Goal: Task Accomplishment & Management: Use online tool/utility

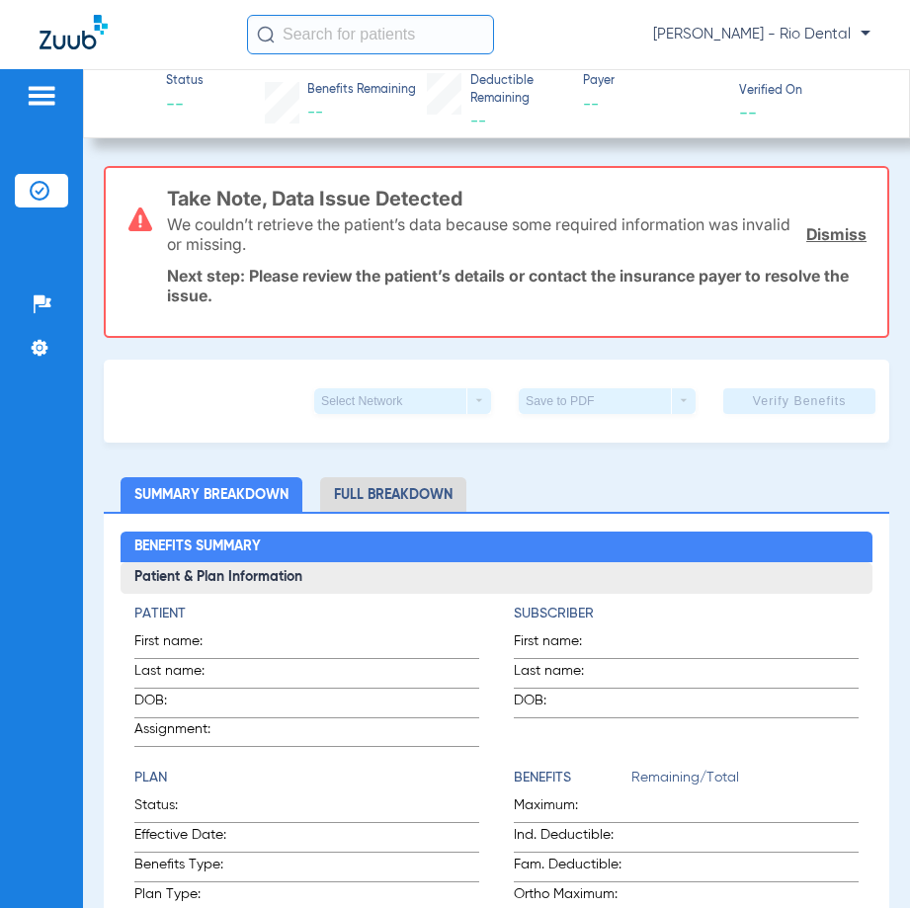
click at [351, 38] on input "text" at bounding box center [370, 35] width 247 height 40
click at [447, 33] on input "text" at bounding box center [370, 35] width 247 height 40
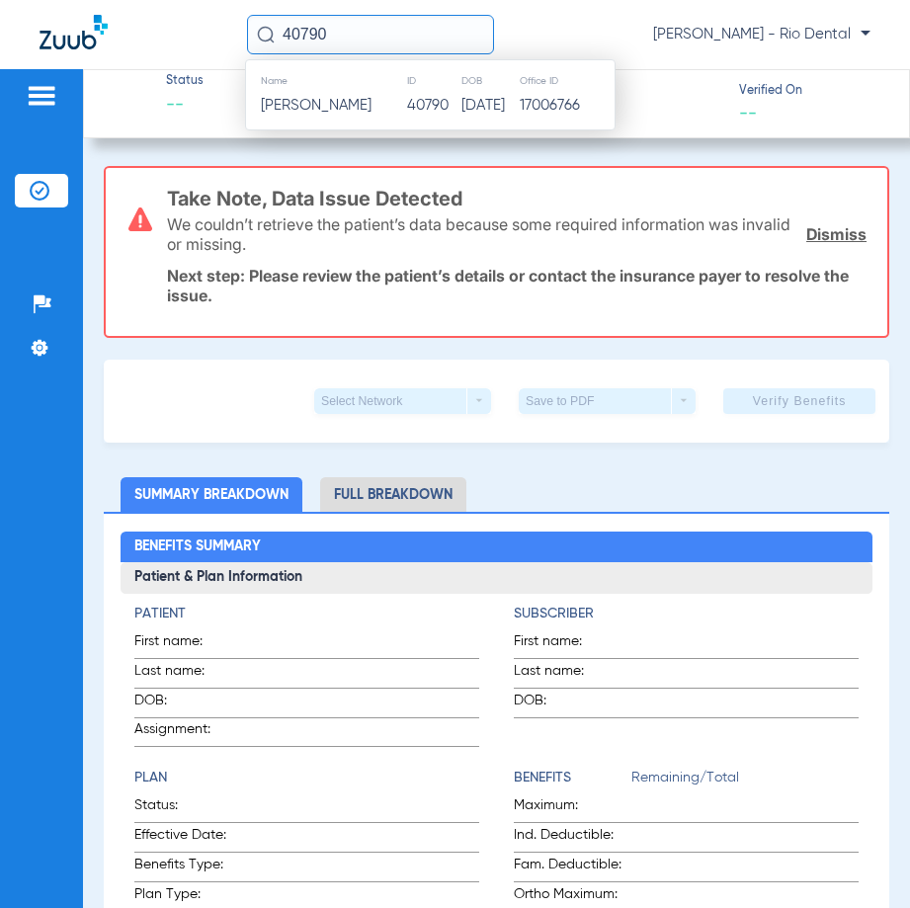
type input "40790"
click at [406, 91] on th "ID" at bounding box center [433, 81] width 55 height 22
click at [406, 94] on td "40790" at bounding box center [433, 106] width 55 height 28
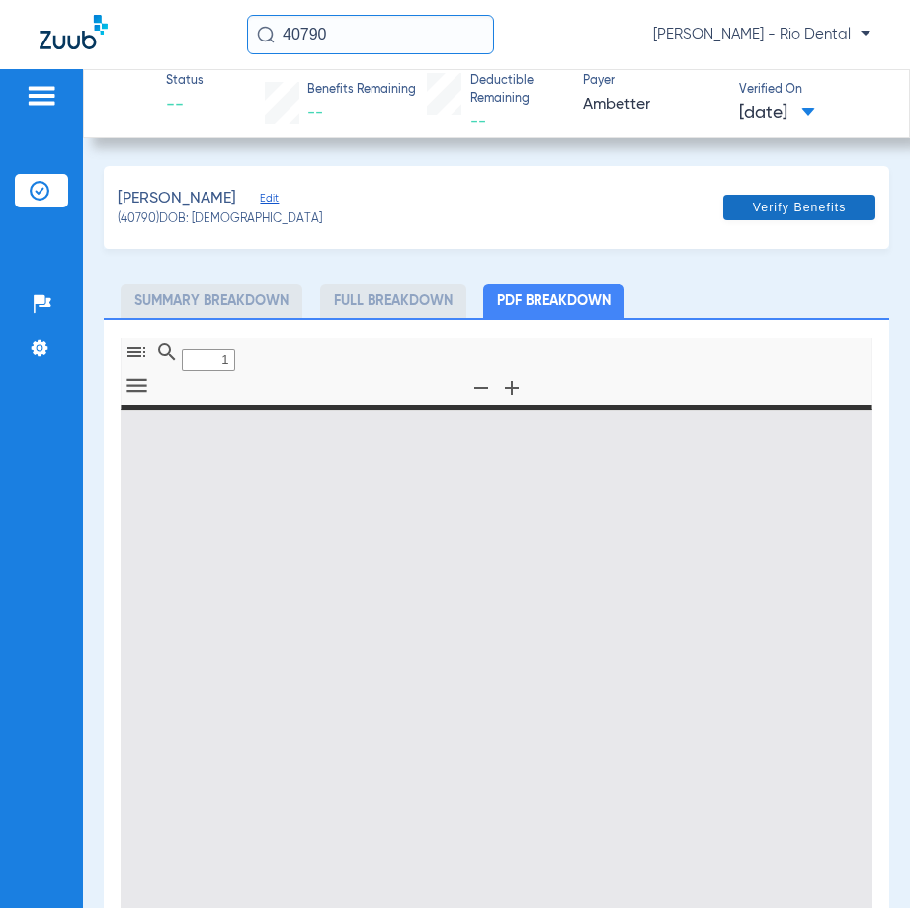
type input "0"
select select "page-width"
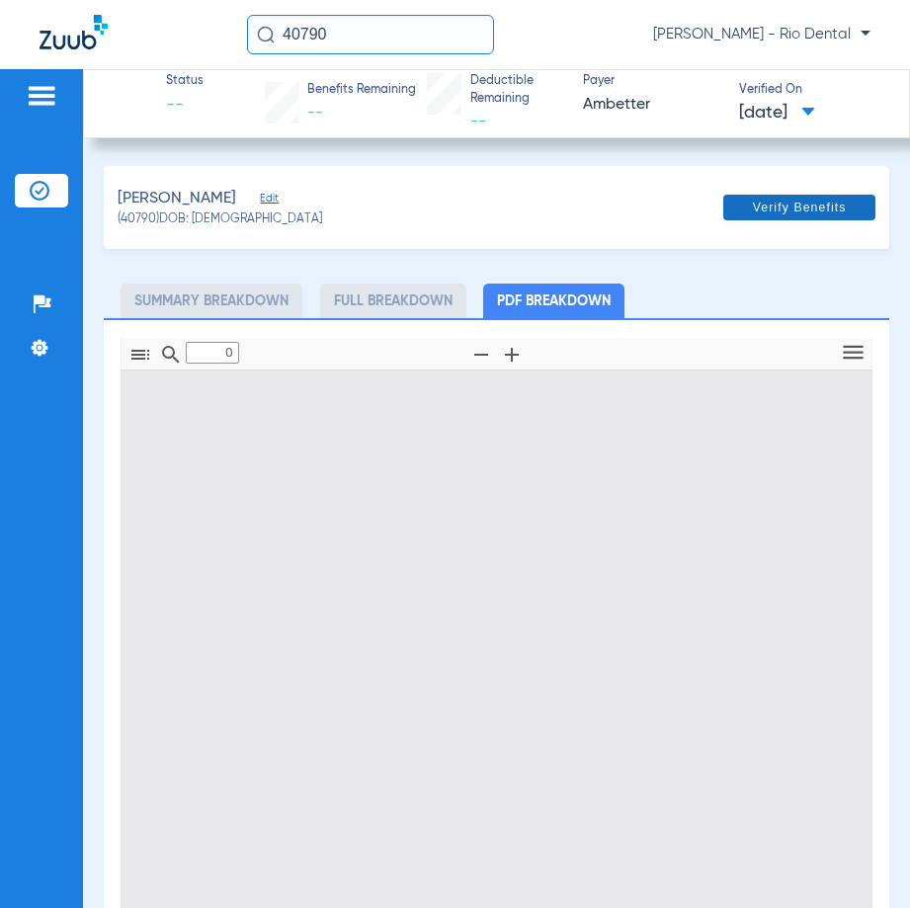
type input "1"
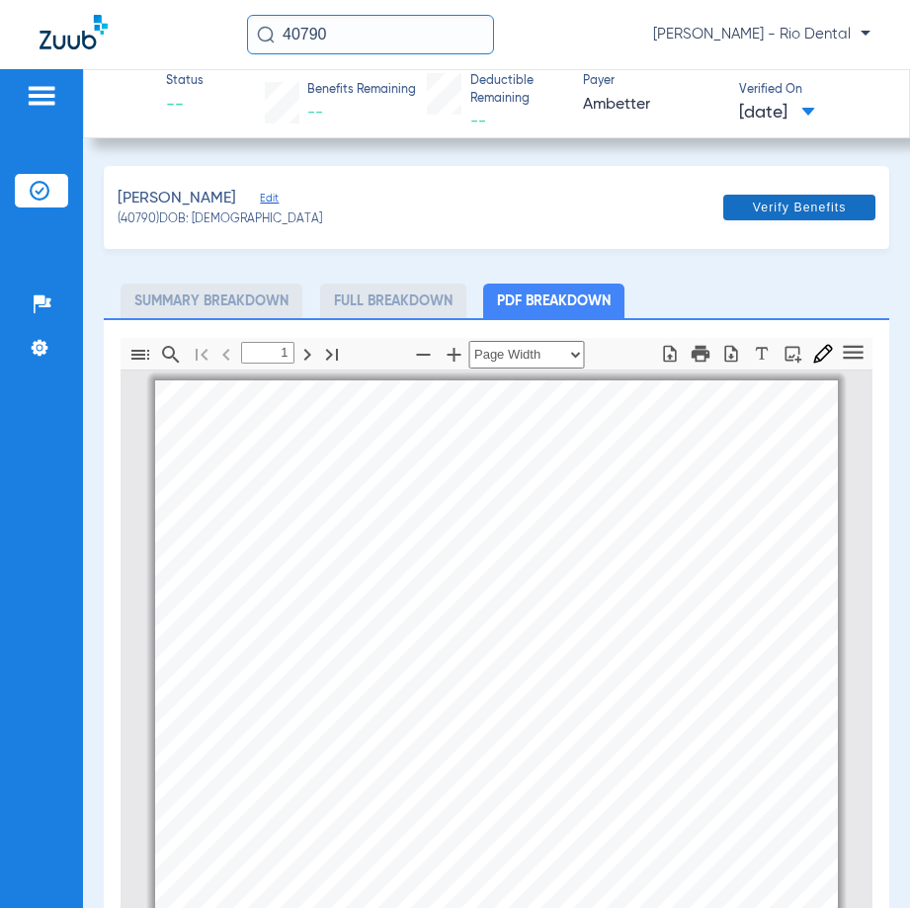
scroll to position [10, 0]
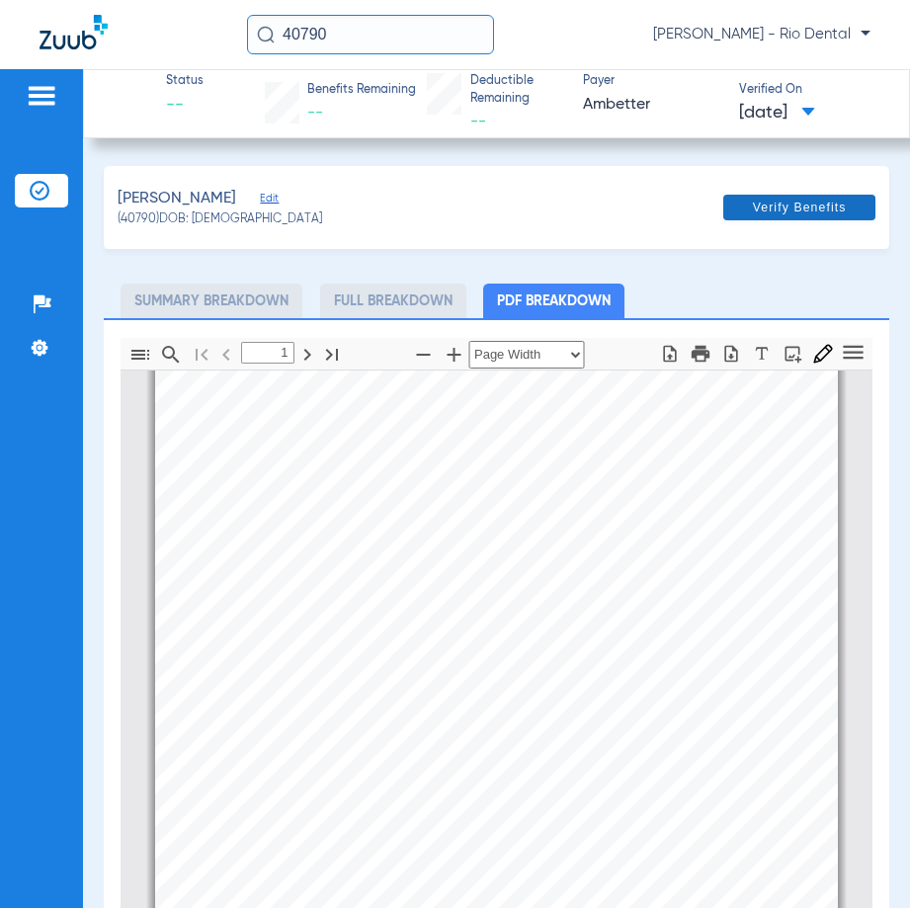
click at [801, 224] on span at bounding box center [799, 207] width 152 height 47
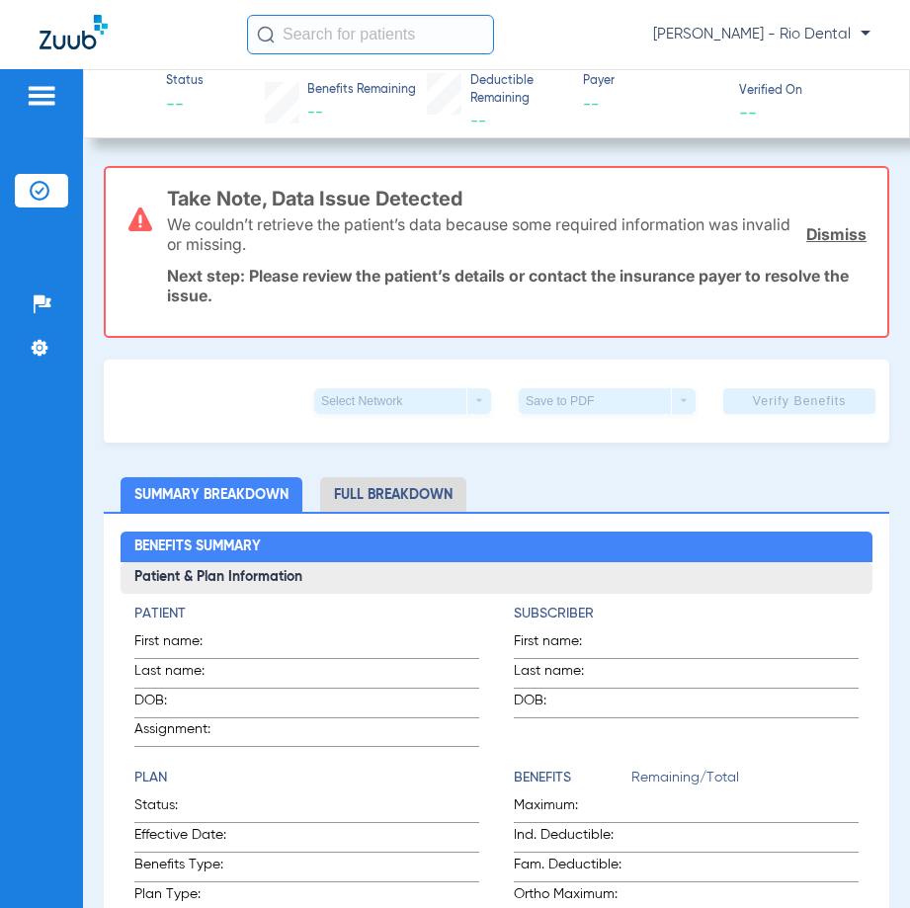
click at [445, 41] on input "text" at bounding box center [370, 35] width 247 height 40
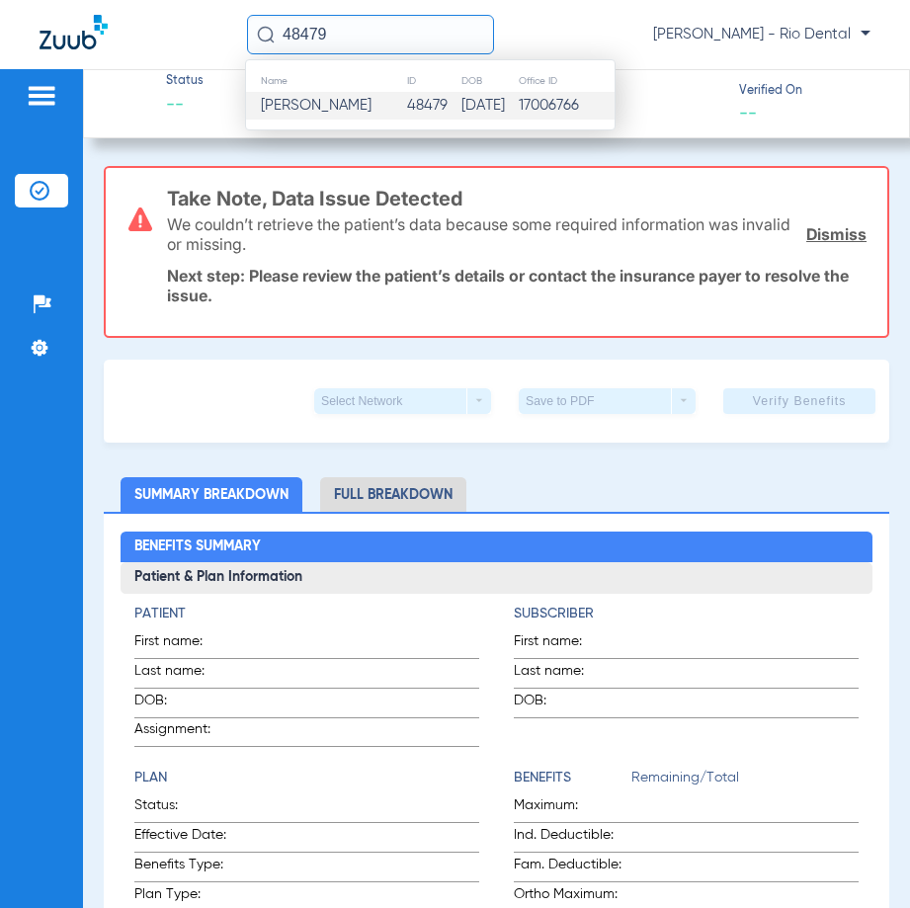
type input "48479"
click at [460, 104] on td "08/16/2001" at bounding box center [488, 106] width 57 height 28
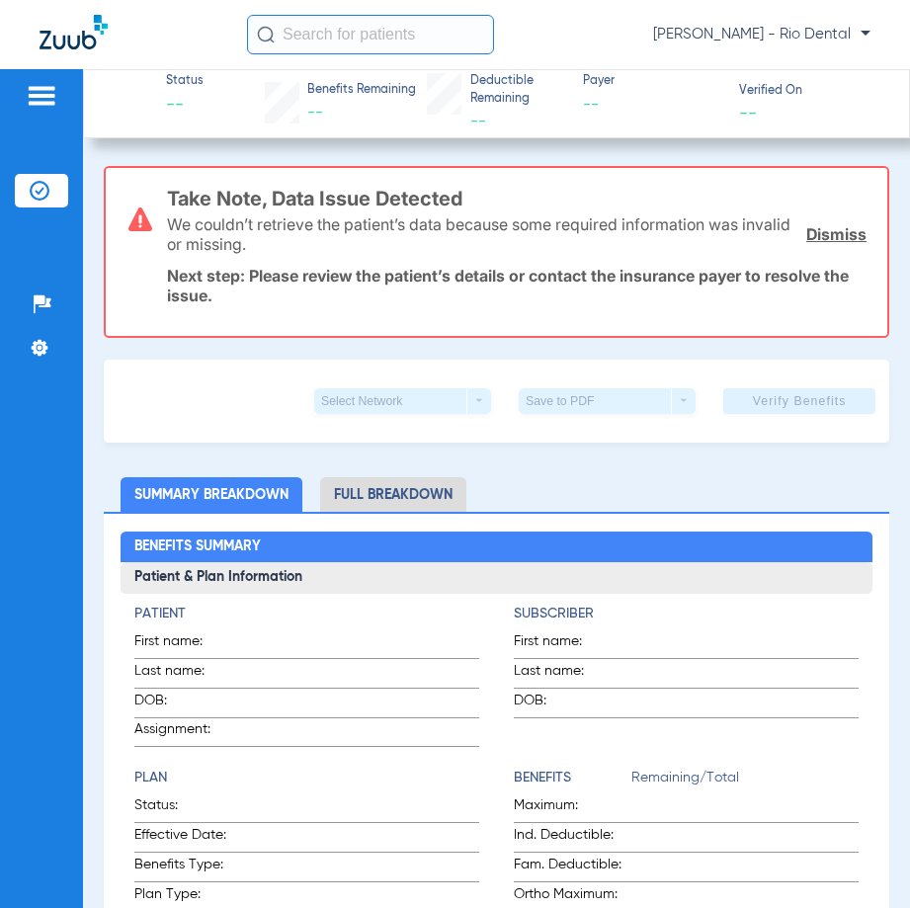
click at [334, 38] on input "text" at bounding box center [370, 35] width 247 height 40
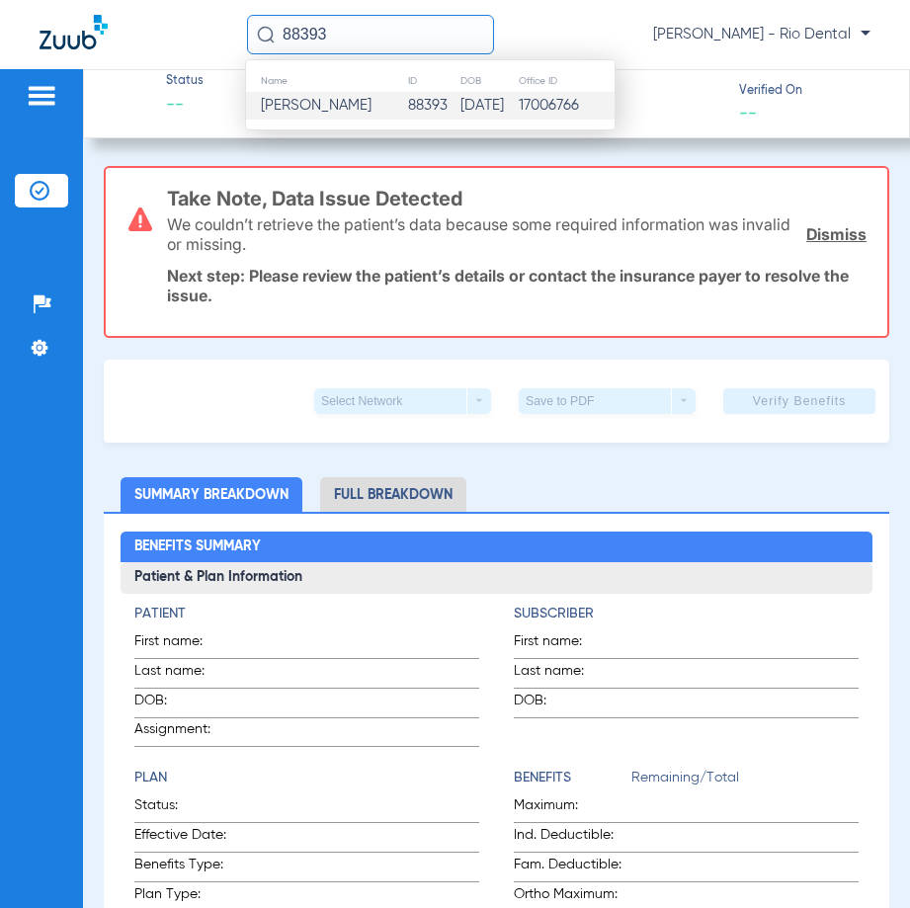
type input "88393"
click at [335, 105] on span "Destiney M Holland" at bounding box center [316, 105] width 111 height 15
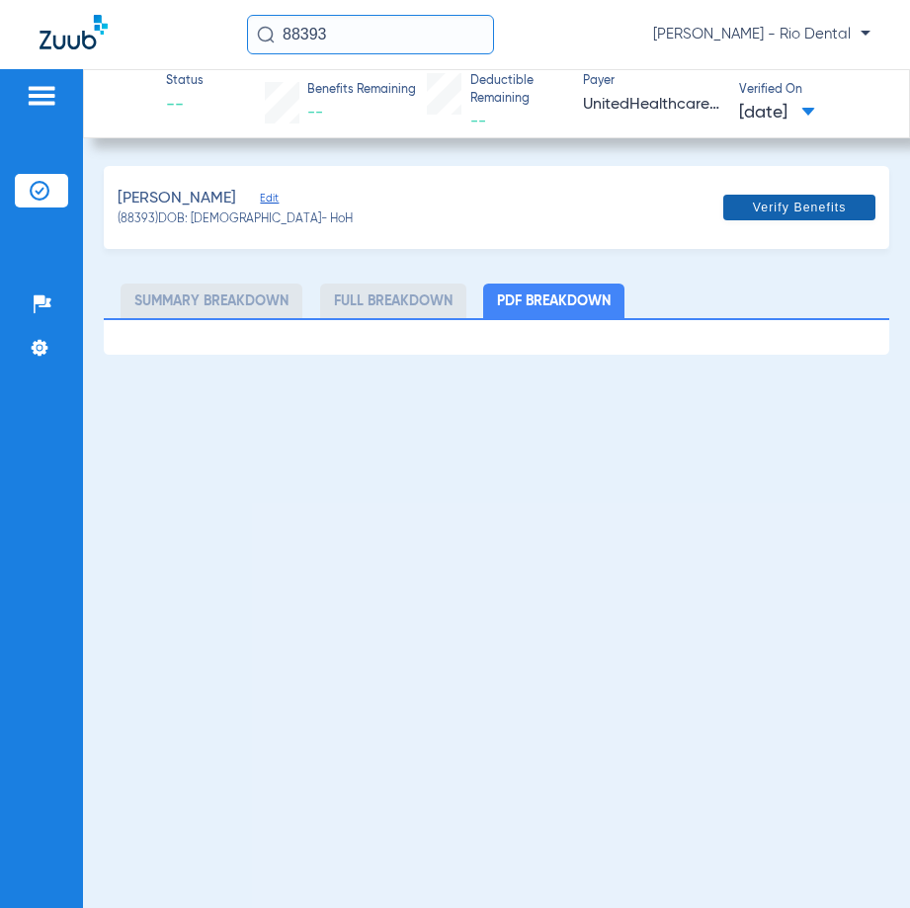
click at [826, 207] on span "Verify Benefits" at bounding box center [800, 208] width 94 height 16
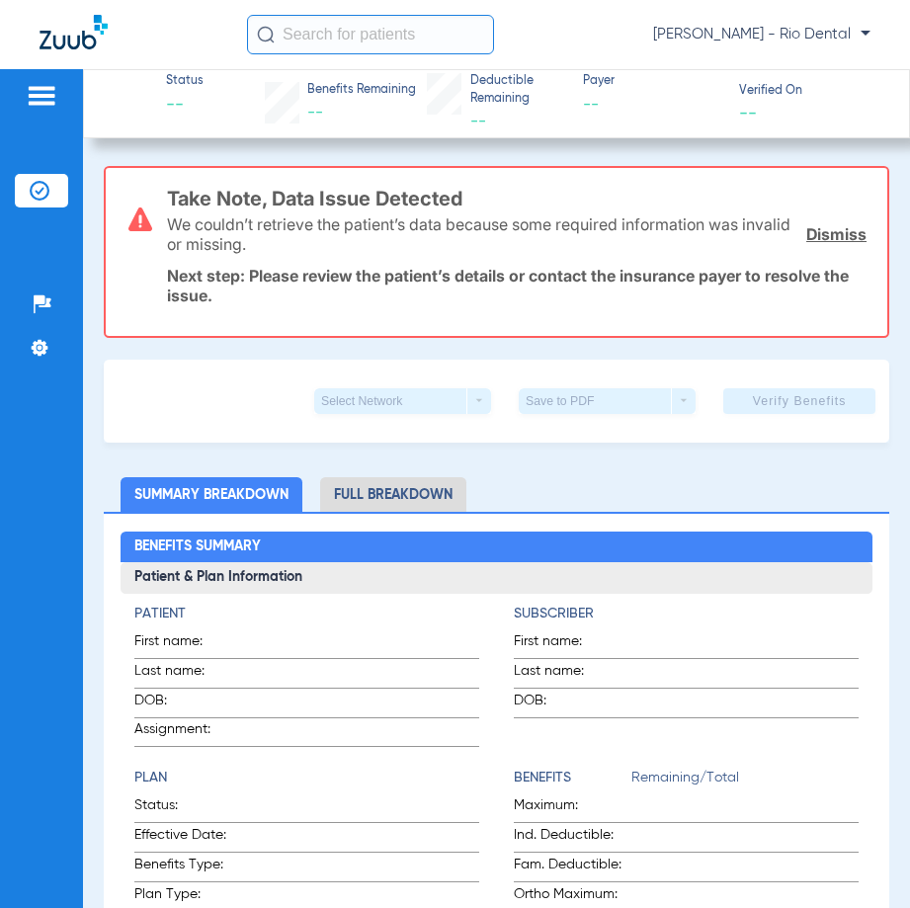
click at [406, 37] on input "text" at bounding box center [370, 35] width 247 height 40
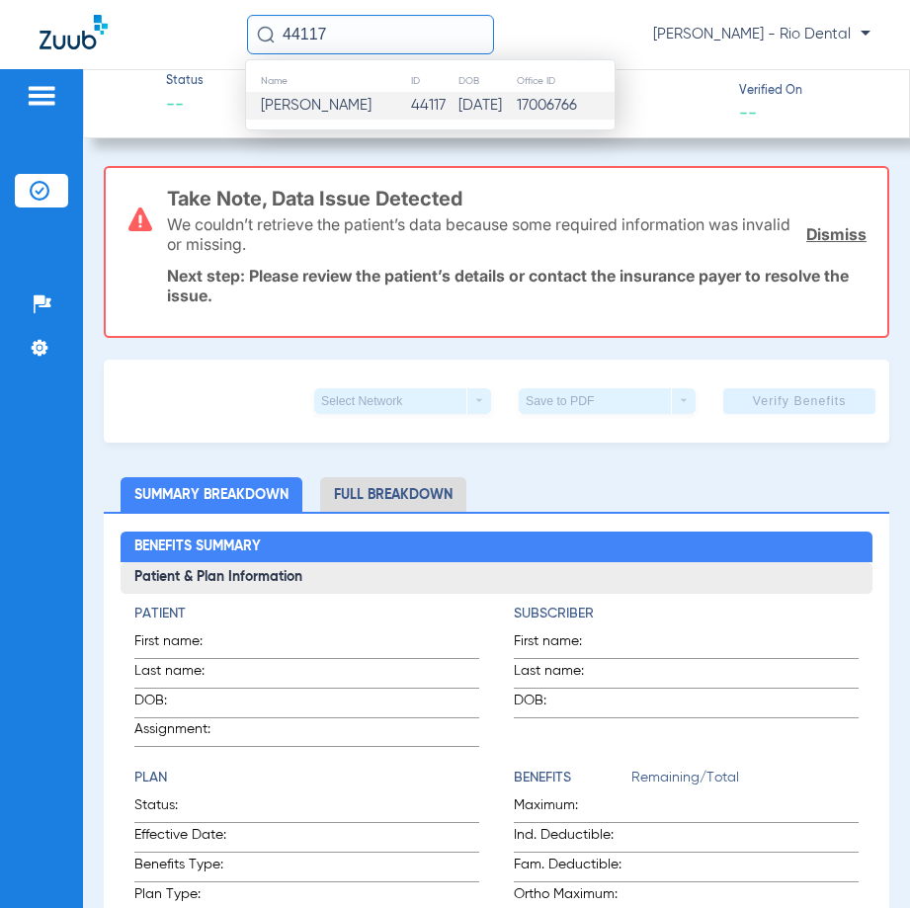
type input "44117"
click at [393, 111] on td "[PERSON_NAME]" at bounding box center [328, 106] width 164 height 28
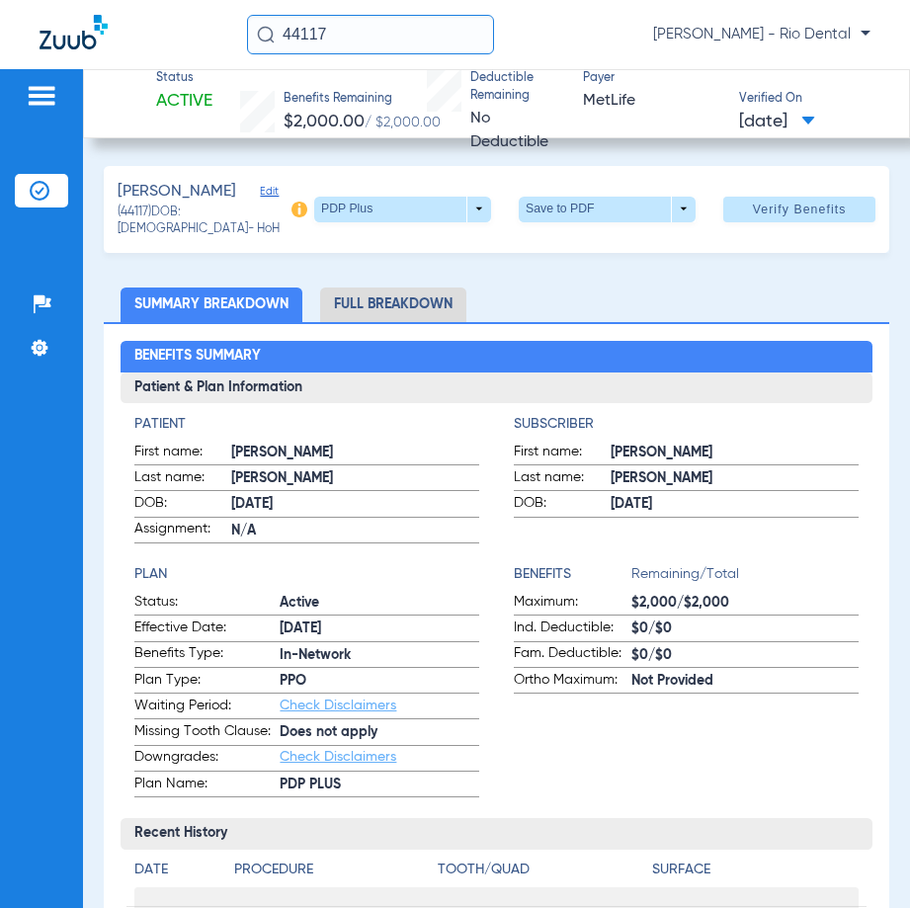
click at [863, 226] on div "Johnson, Brooke Edit (44117) DOB: 03/27/1993 - HoH PDP Plus arrow_drop_down Sav…" at bounding box center [497, 209] width 786 height 87
click at [854, 226] on span at bounding box center [799, 209] width 152 height 47
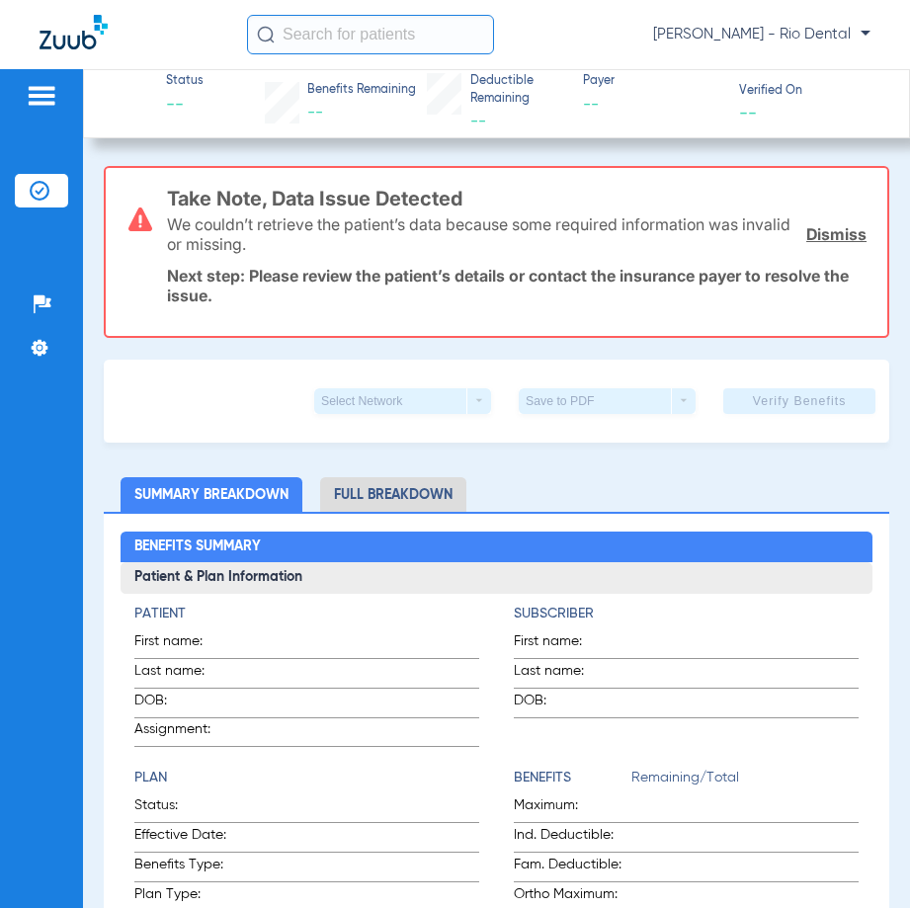
click at [428, 36] on input "text" at bounding box center [370, 35] width 247 height 40
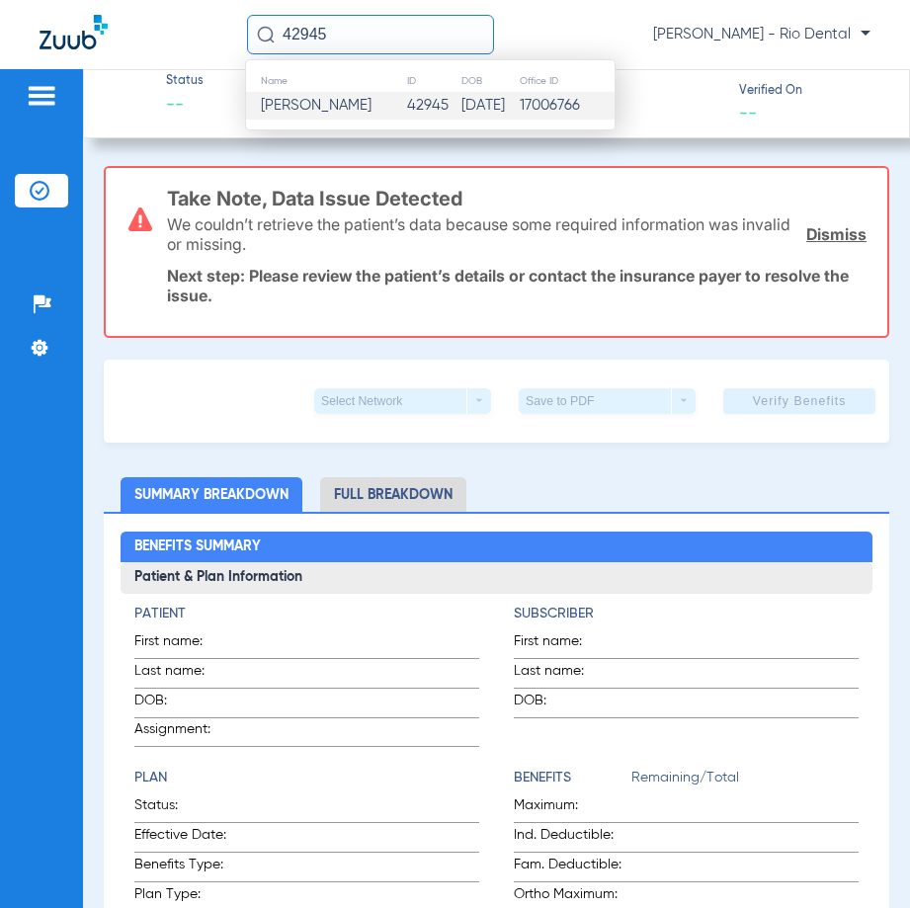
type input "42945"
click at [369, 117] on td "[PERSON_NAME]" at bounding box center [326, 106] width 160 height 28
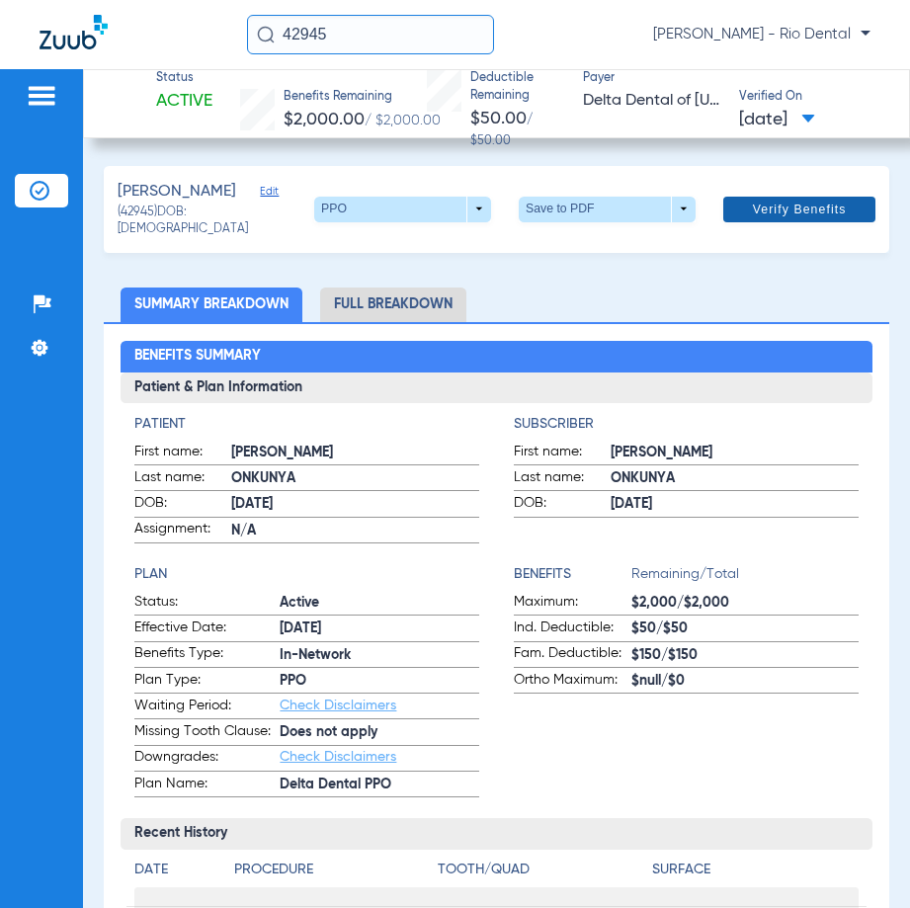
click at [753, 204] on span "Verify Benefits" at bounding box center [800, 210] width 94 height 16
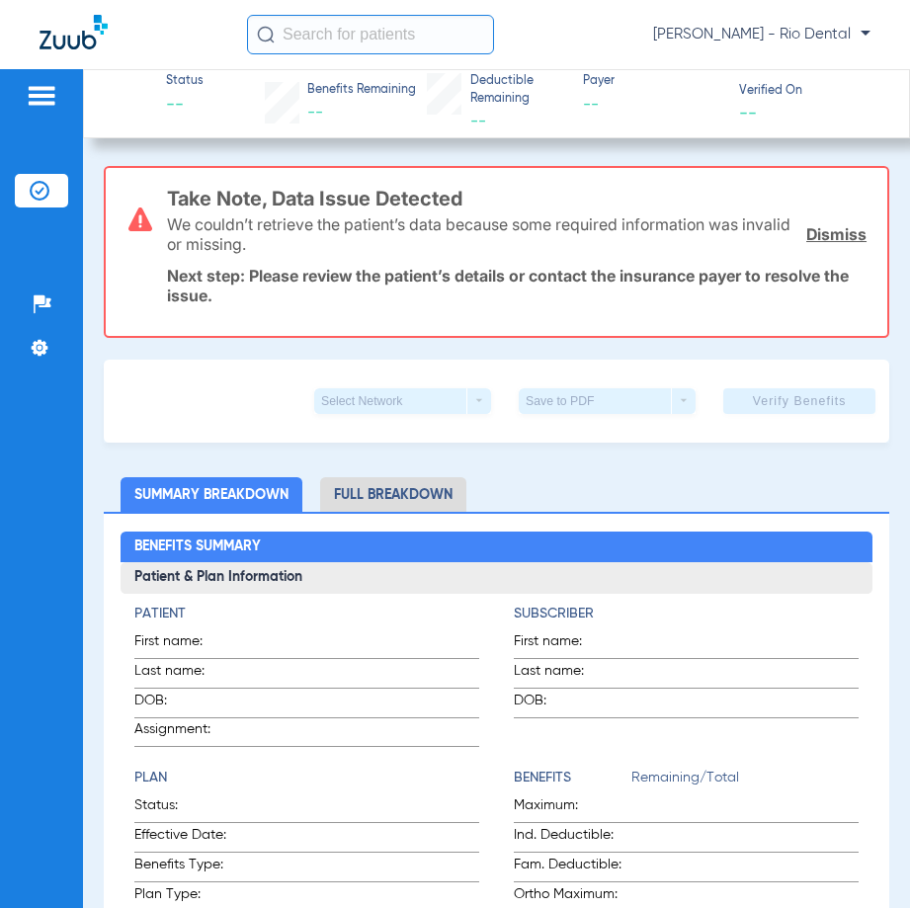
click at [360, 38] on input "text" at bounding box center [370, 35] width 247 height 40
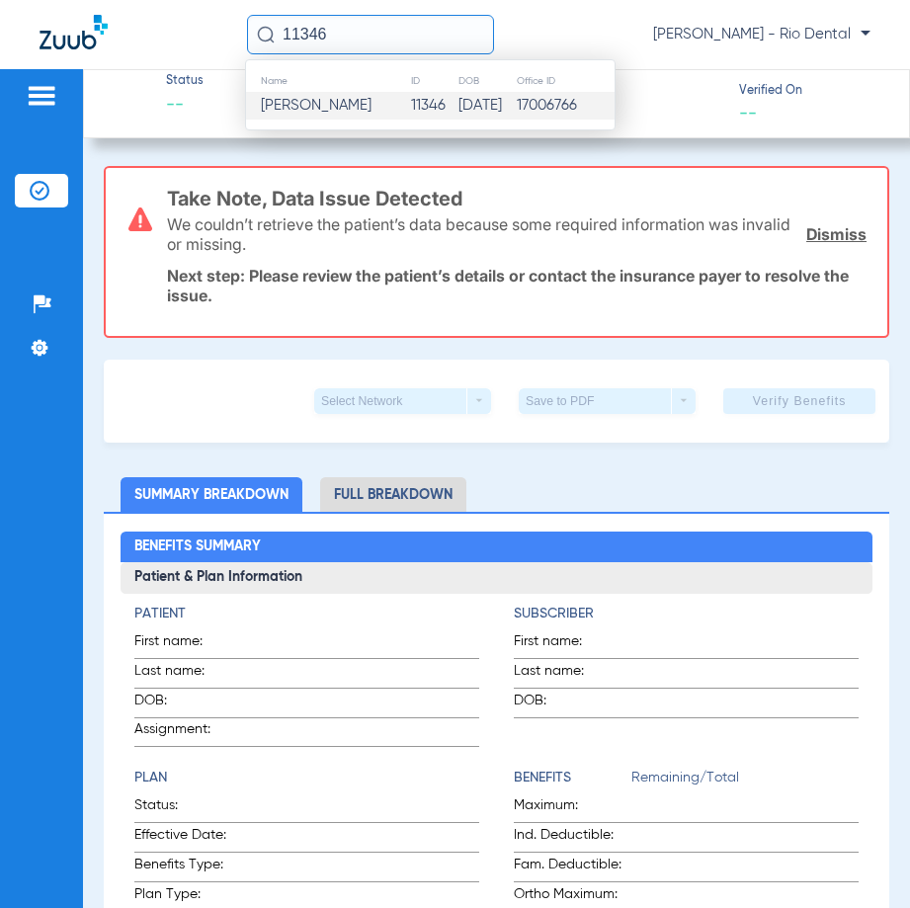
type input "11346"
click at [370, 96] on td "[PERSON_NAME]" at bounding box center [328, 106] width 164 height 28
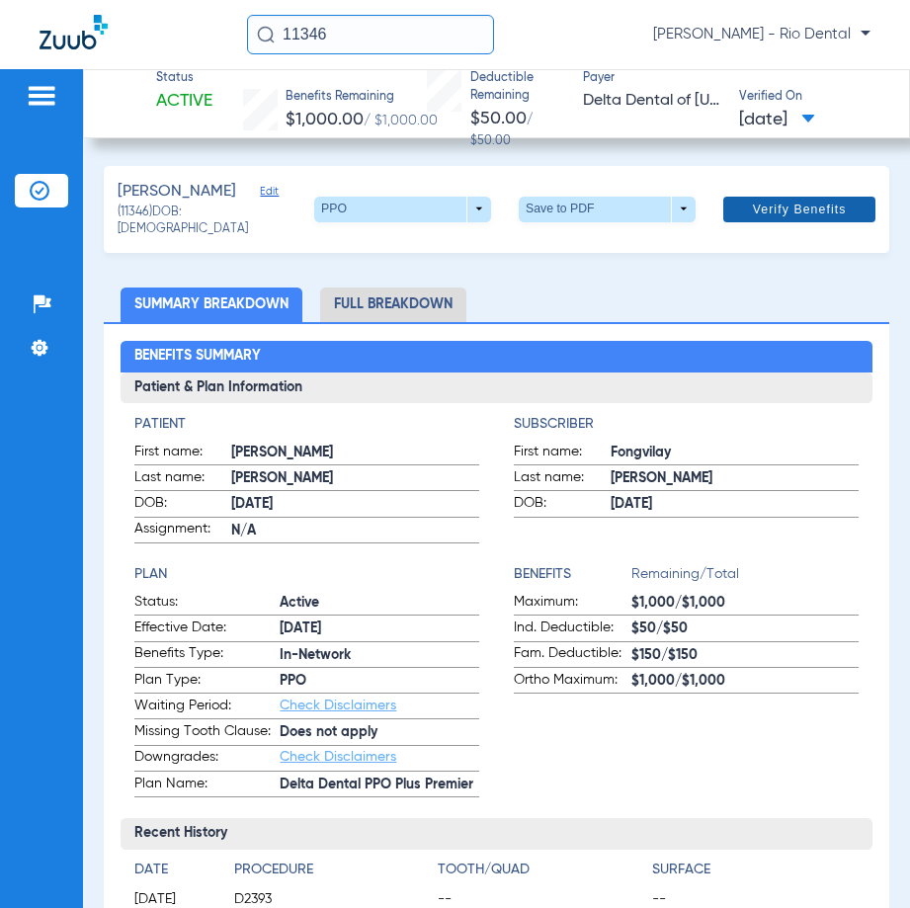
click at [786, 214] on span "Verify Benefits" at bounding box center [800, 210] width 94 height 16
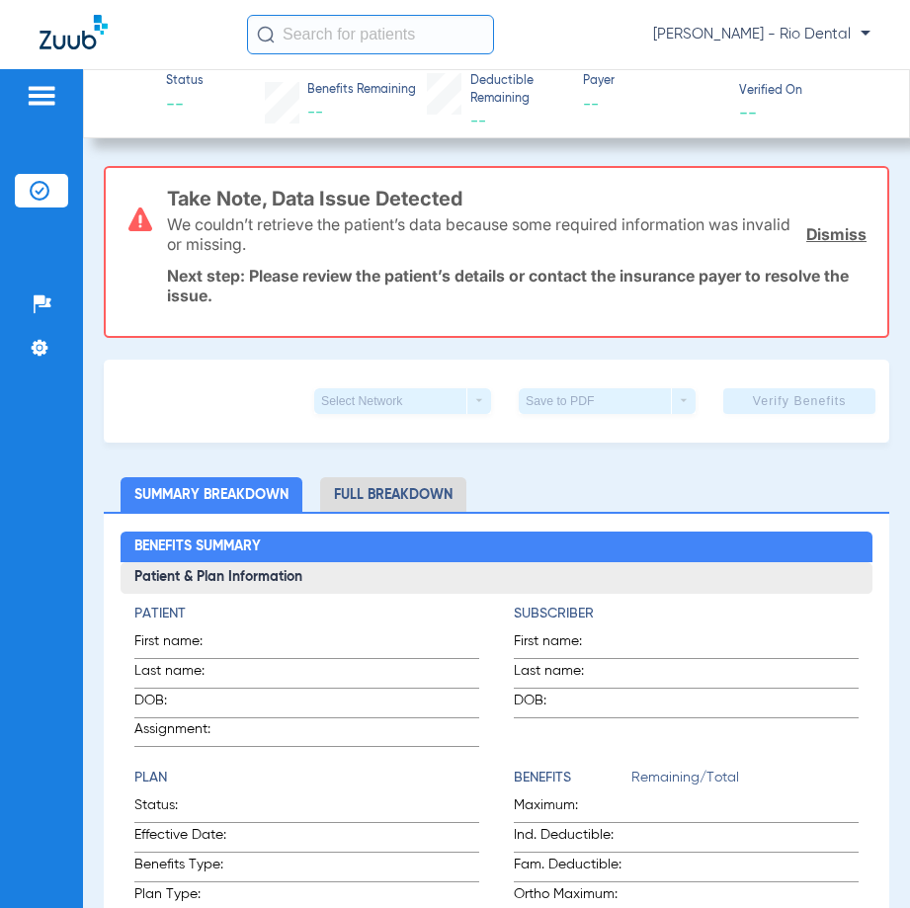
click at [432, 37] on input "text" at bounding box center [370, 35] width 247 height 40
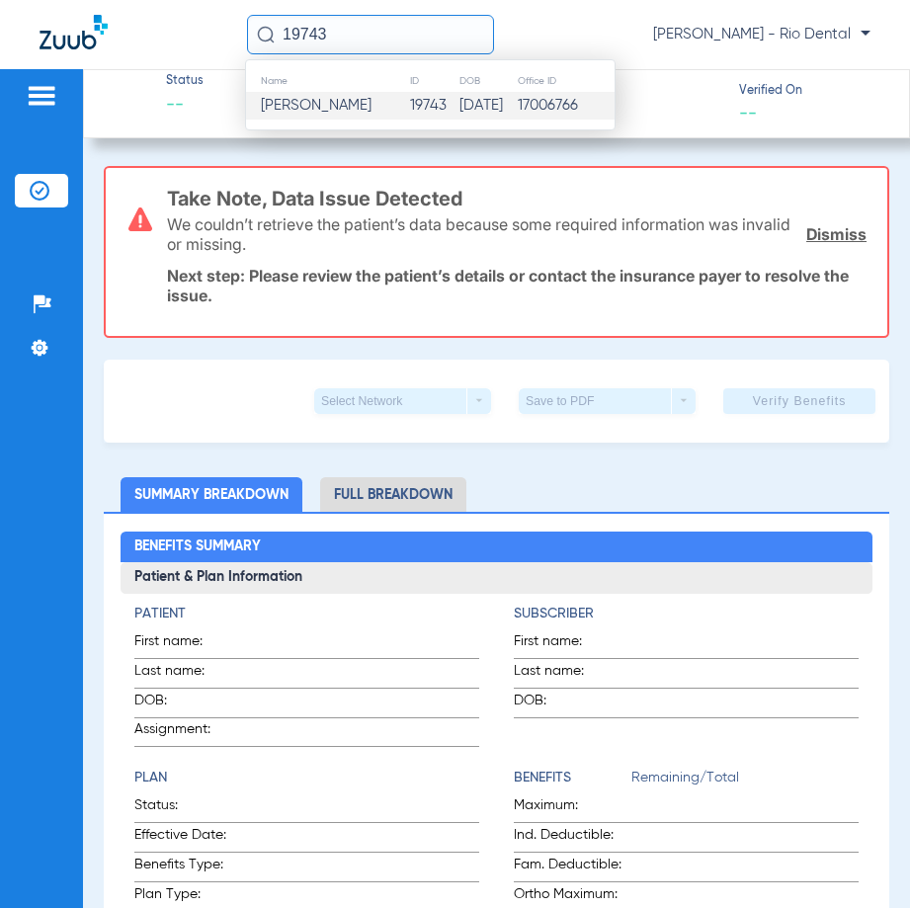
type input "19743"
click at [458, 114] on td "02/06/1985" at bounding box center [487, 106] width 58 height 28
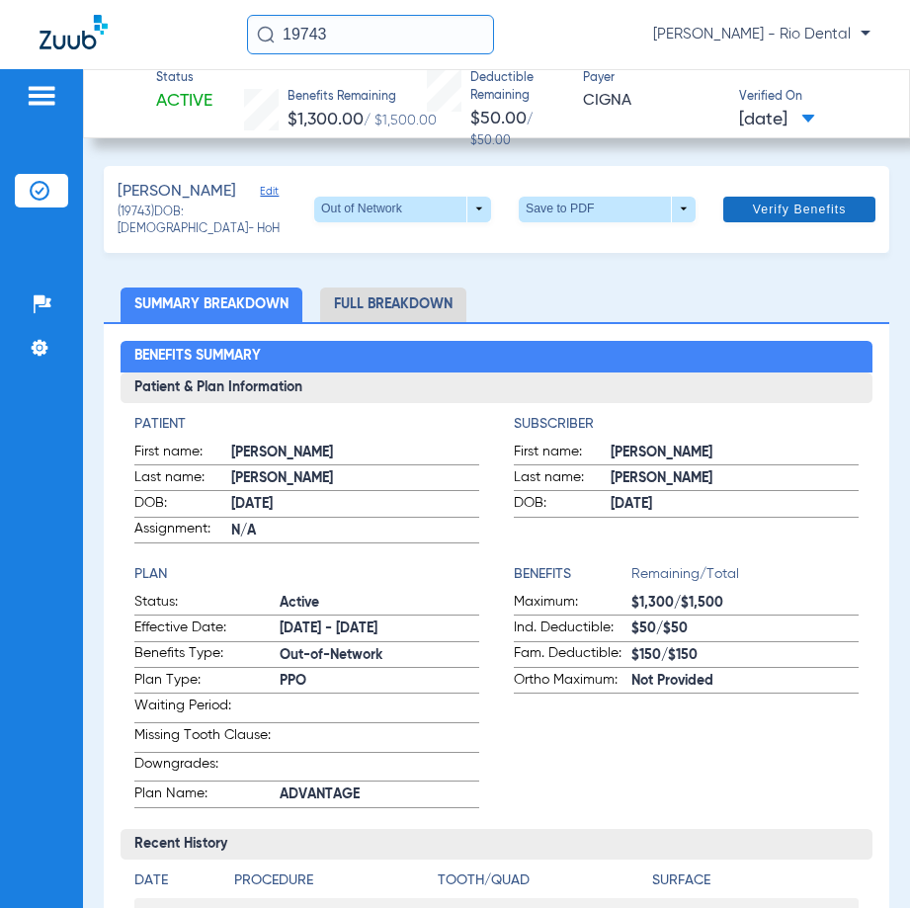
click at [795, 207] on span "Verify Benefits" at bounding box center [800, 210] width 94 height 16
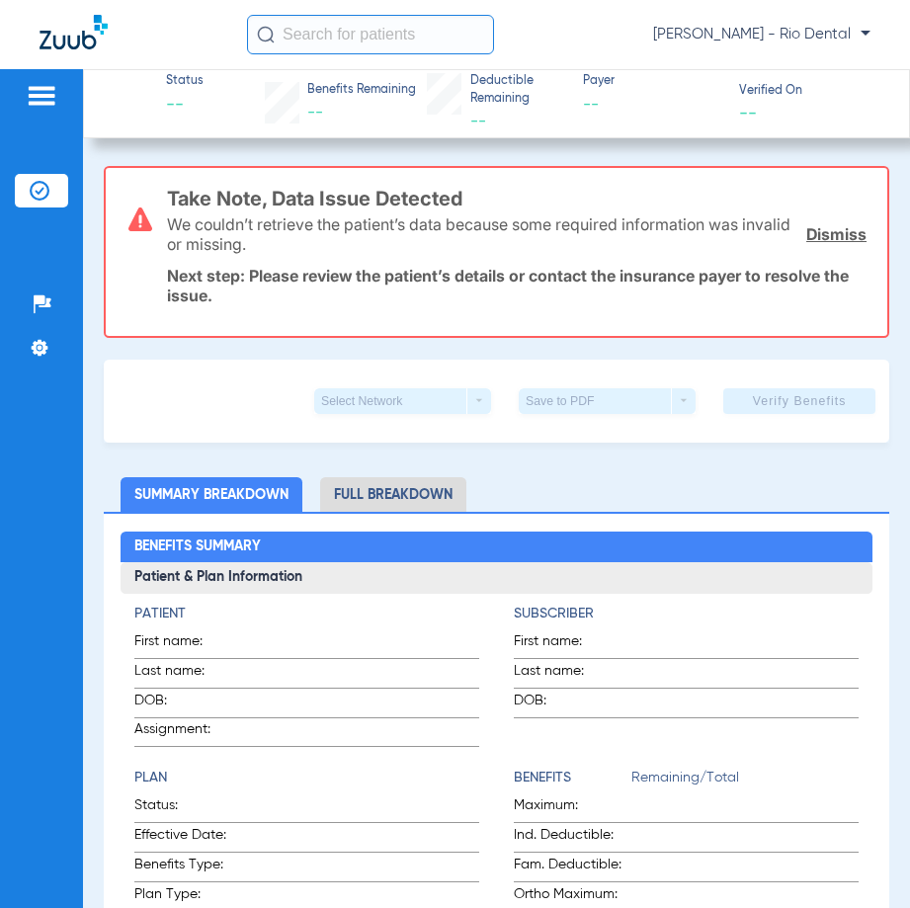
click at [371, 40] on input "text" at bounding box center [370, 35] width 247 height 40
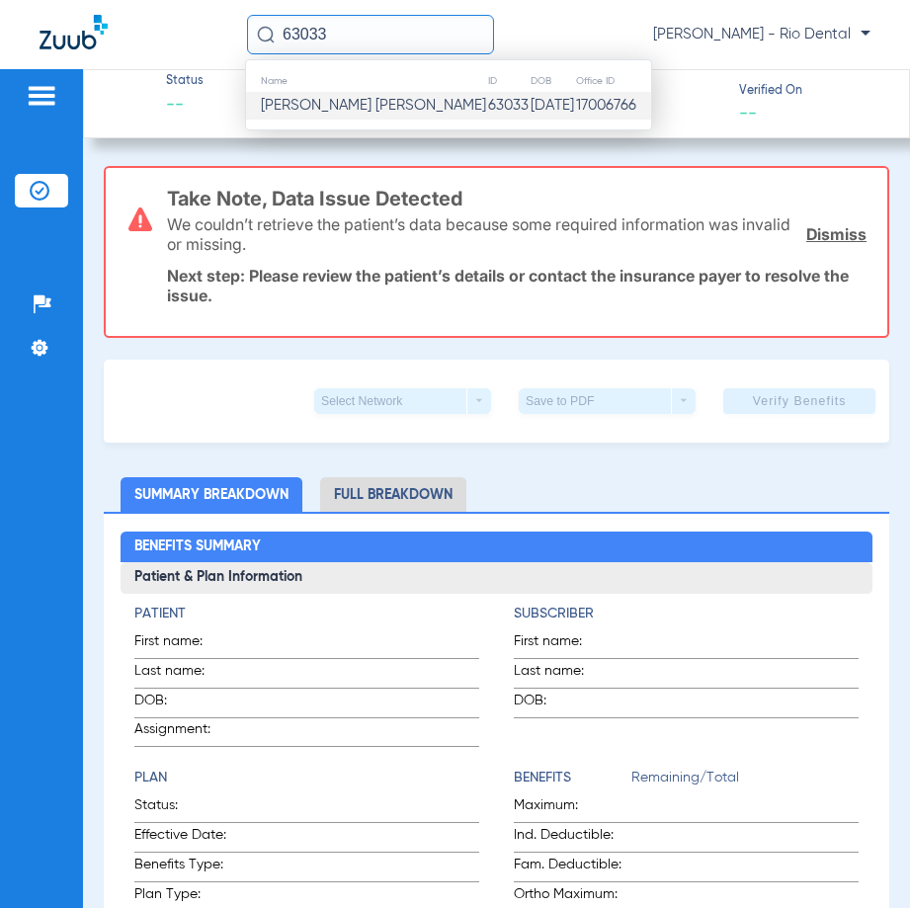
type input "63033"
click at [487, 111] on td "63033" at bounding box center [508, 106] width 42 height 28
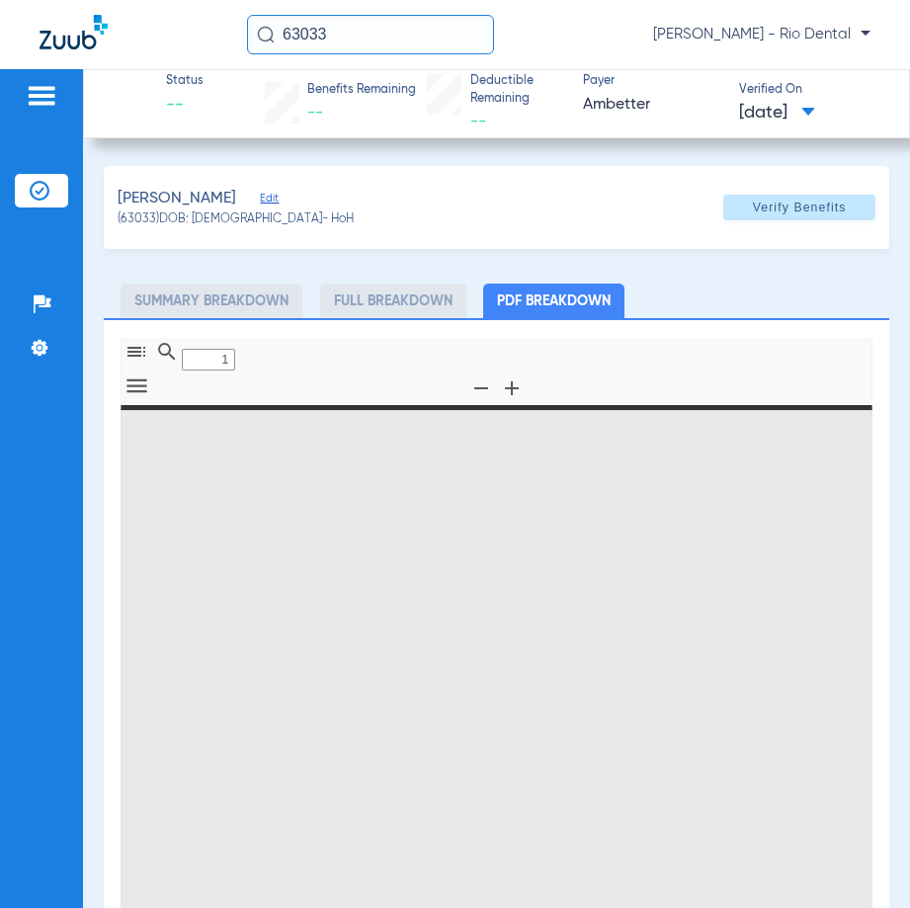
type input "0"
select select "page-width"
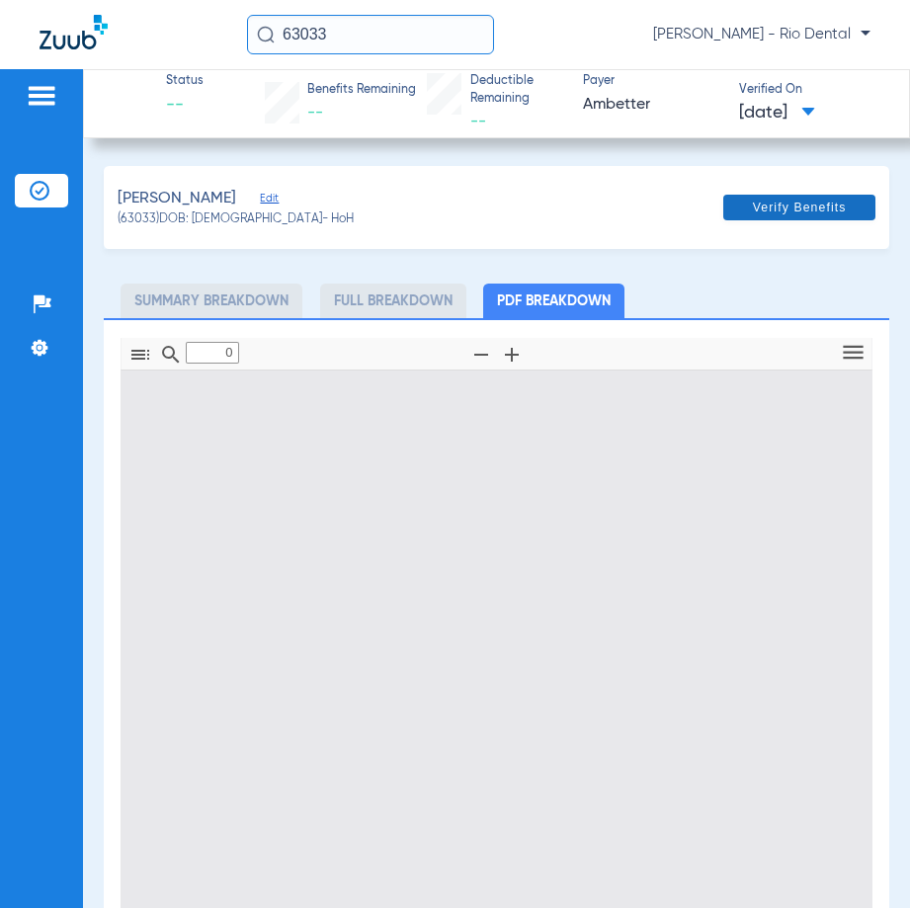
type input "1"
click at [817, 221] on span at bounding box center [799, 207] width 152 height 47
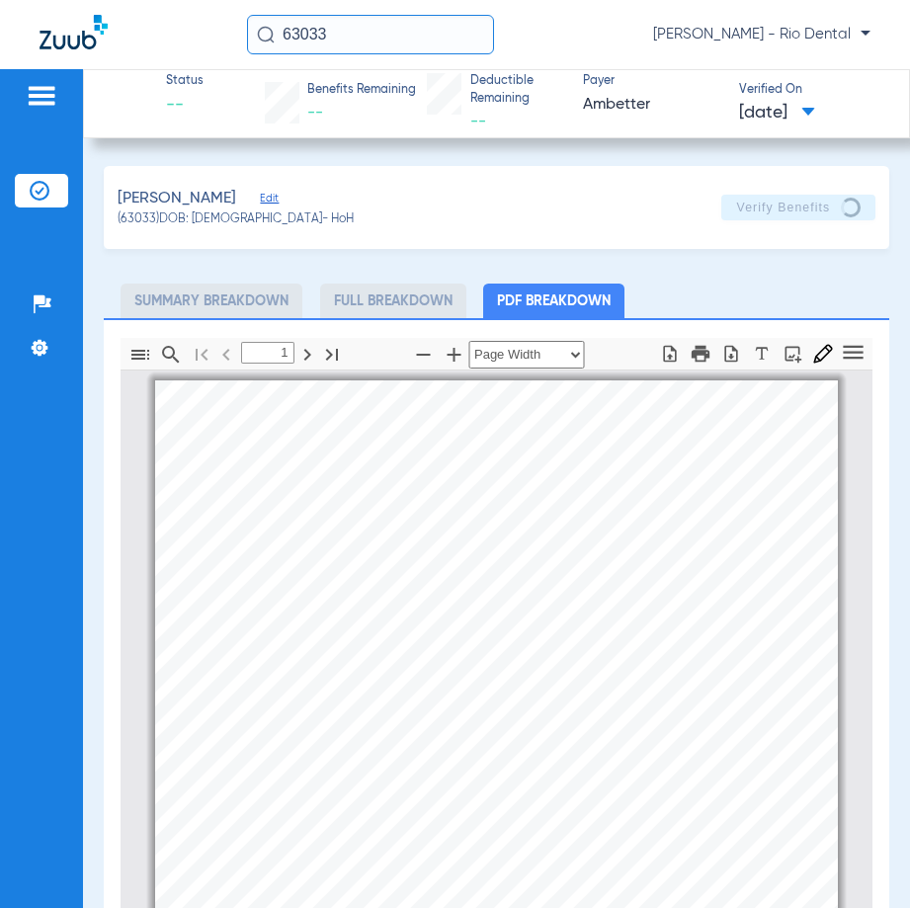
scroll to position [10, 0]
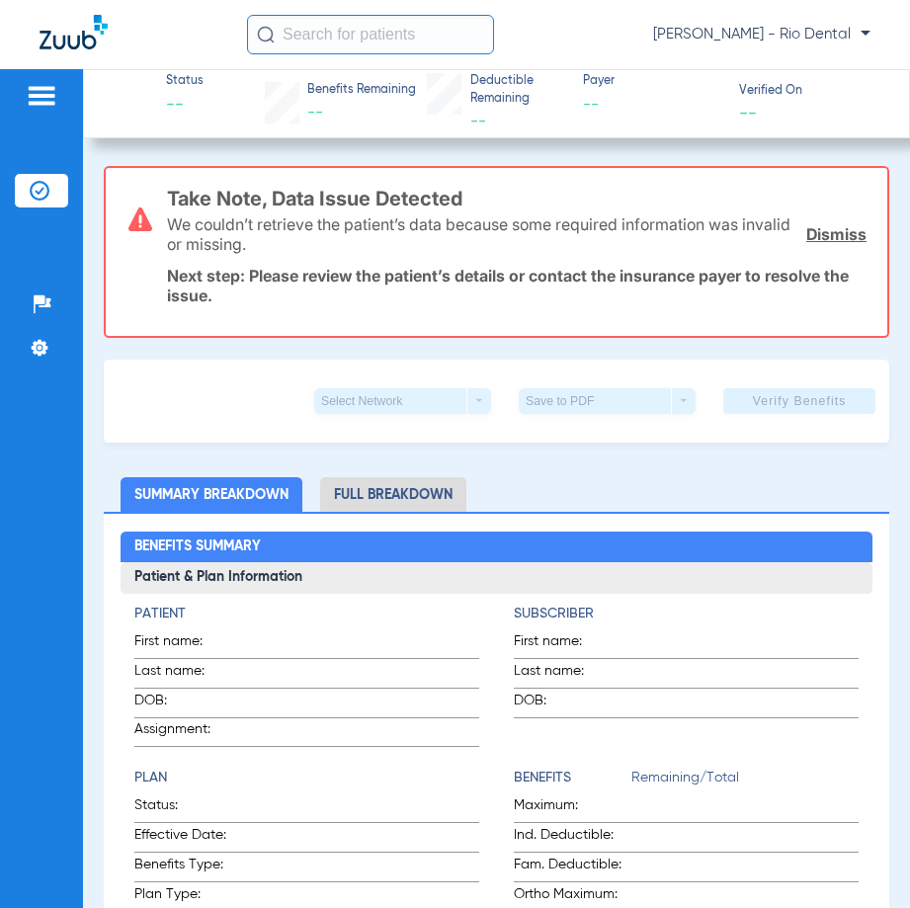
click at [403, 43] on input "text" at bounding box center [370, 35] width 247 height 40
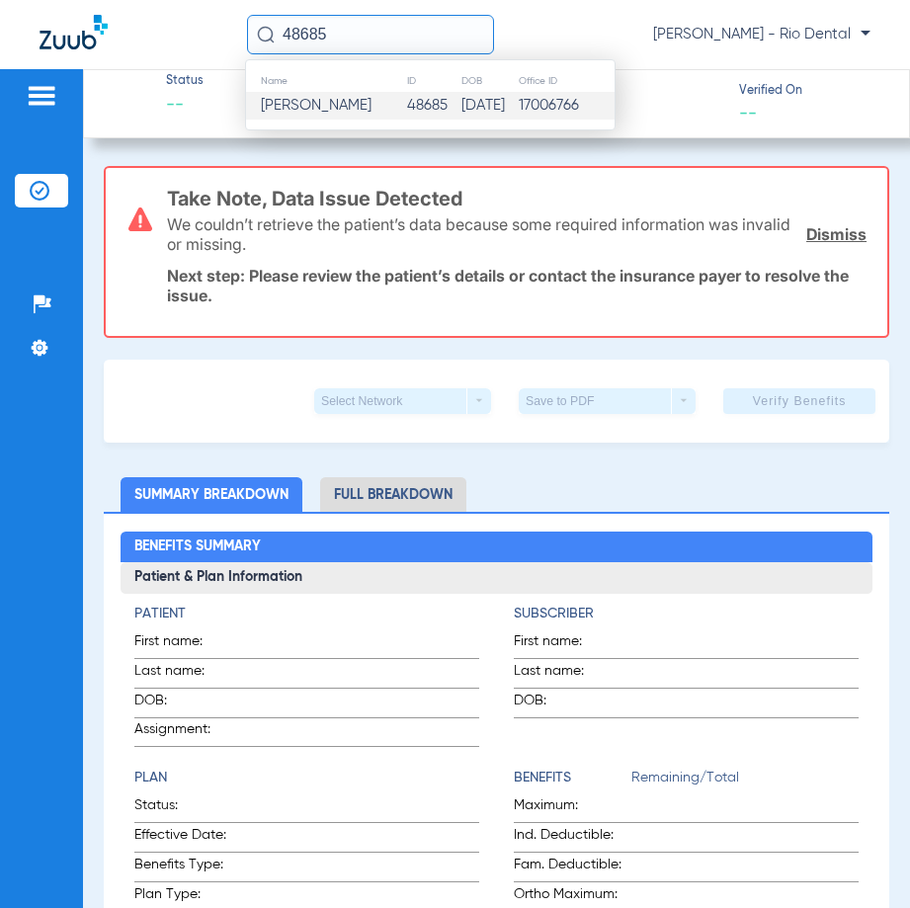
type input "48685"
click at [448, 105] on td "48685" at bounding box center [433, 106] width 54 height 28
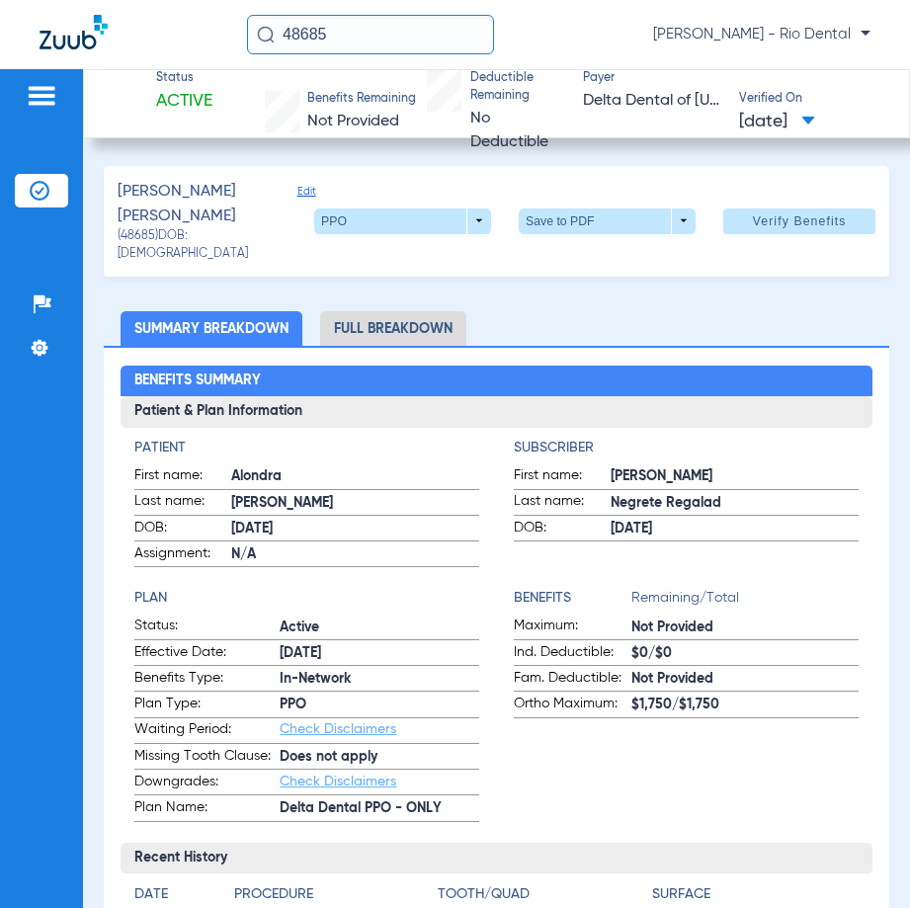
click at [817, 217] on span "Verify Benefits" at bounding box center [800, 221] width 94 height 16
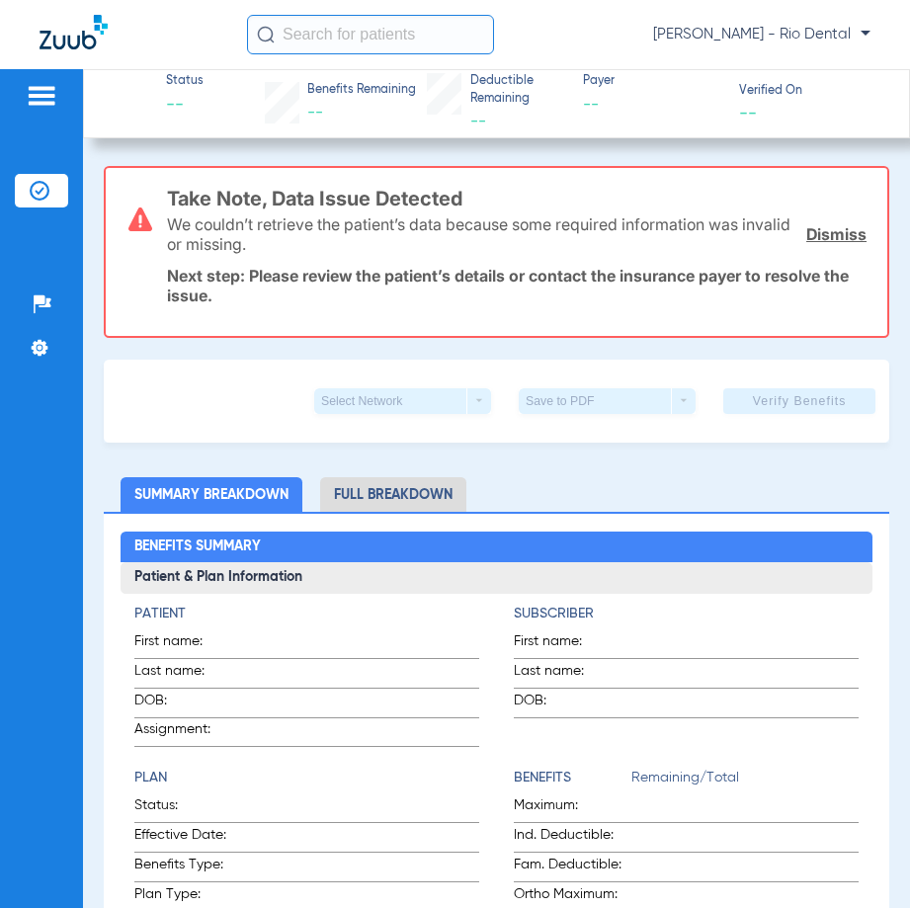
click at [438, 40] on input "text" at bounding box center [370, 35] width 247 height 40
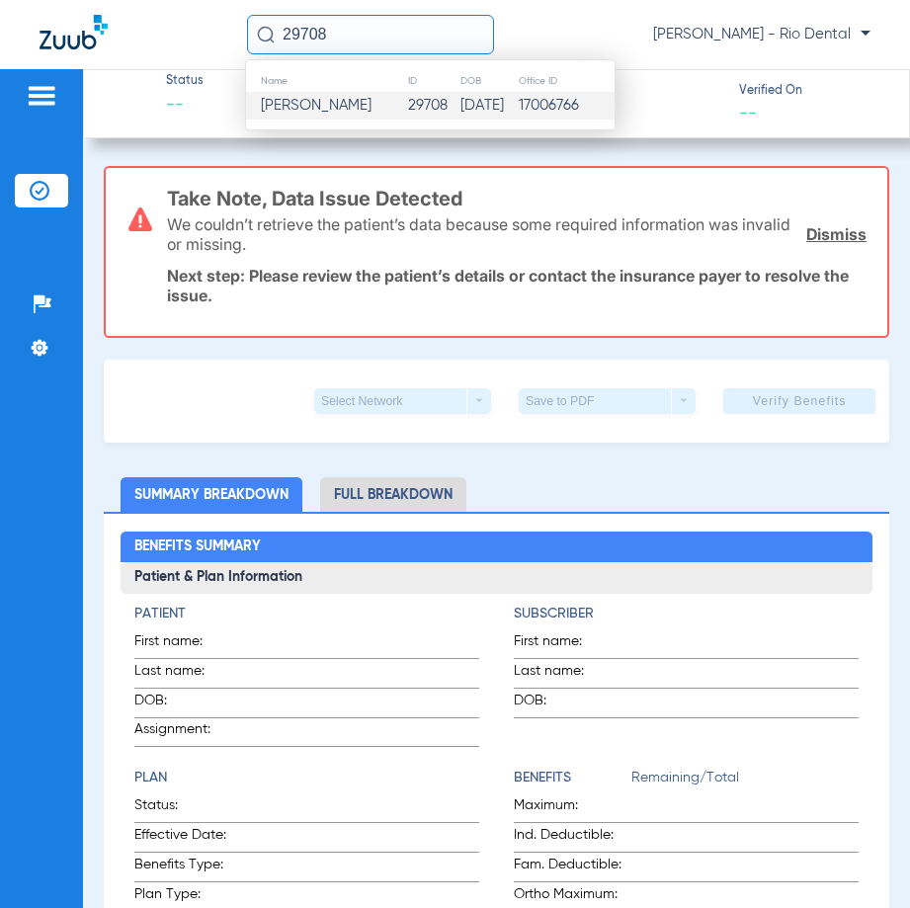
type input "29708"
click at [407, 112] on td "29708" at bounding box center [433, 106] width 52 height 28
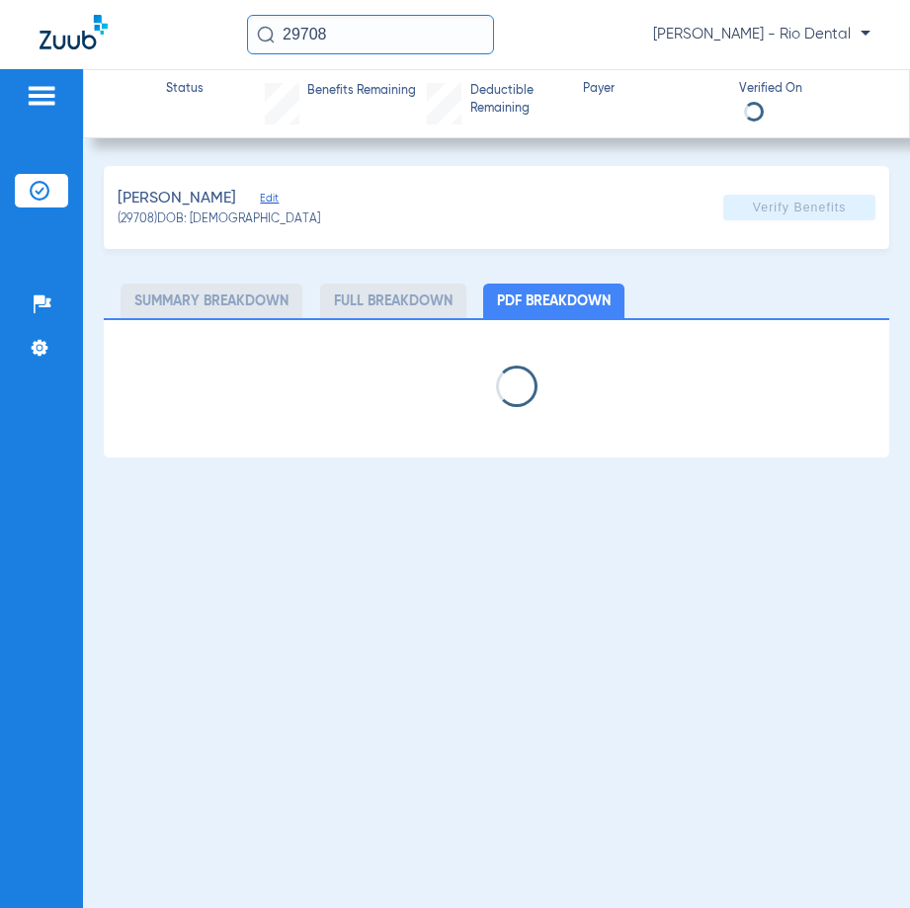
select select "page-width"
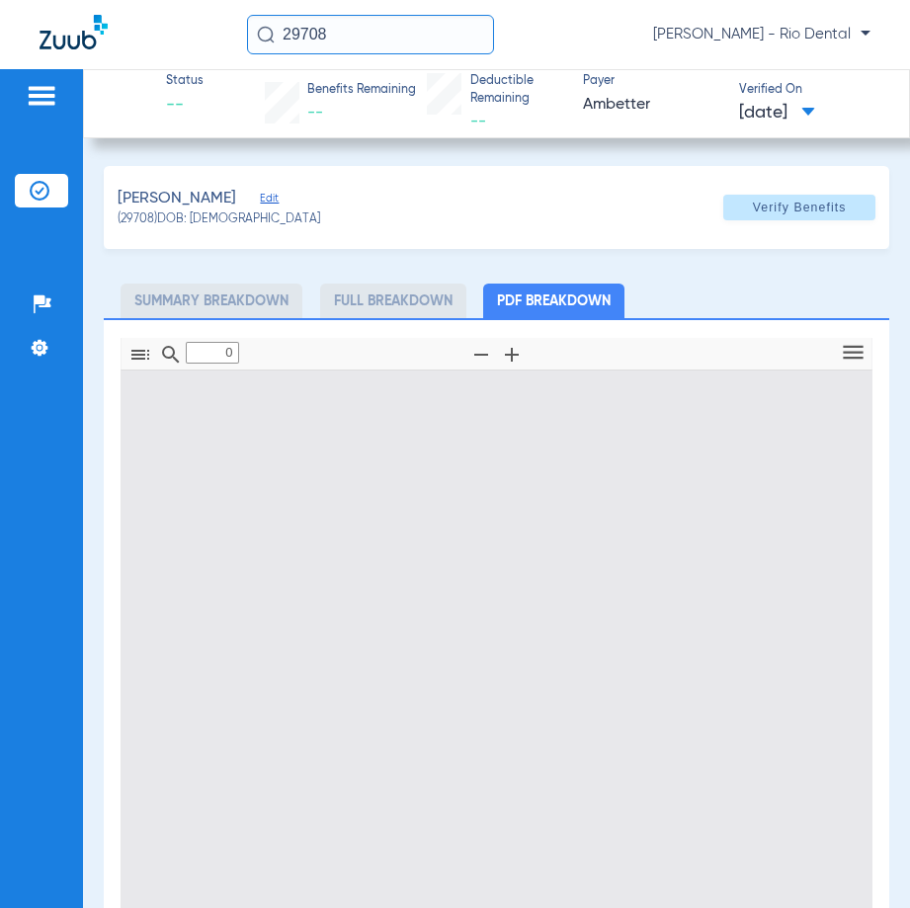
type input "1"
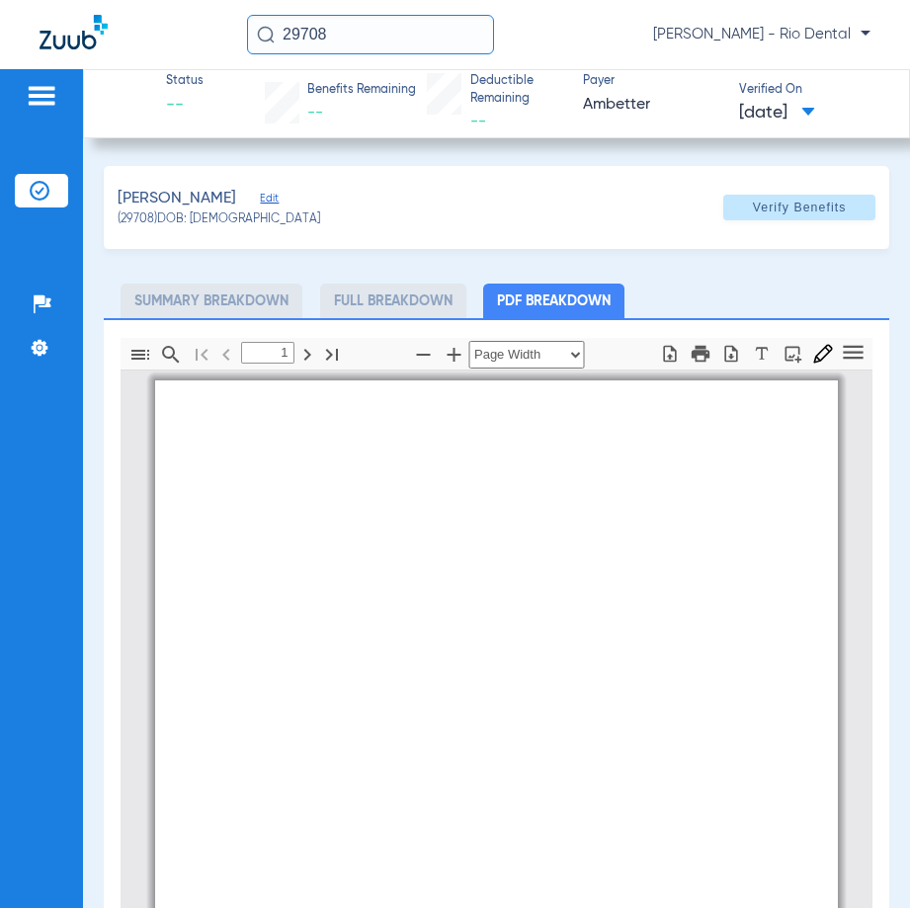
click at [786, 209] on span "Verify Benefits" at bounding box center [800, 208] width 94 height 16
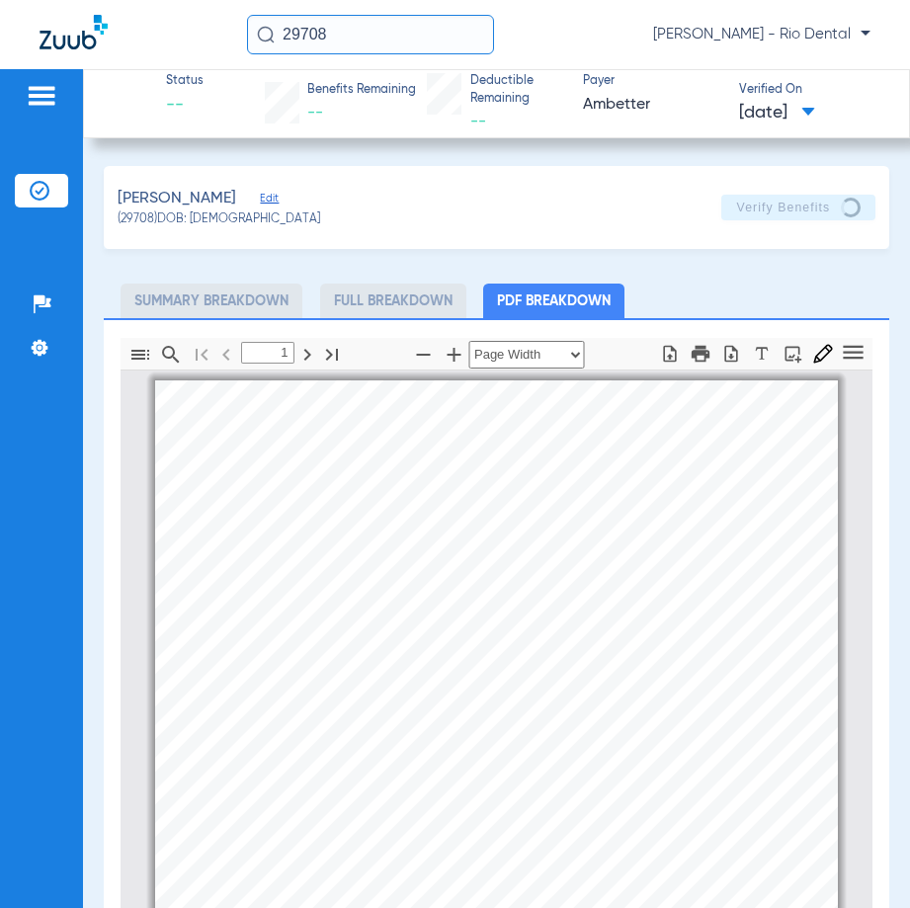
scroll to position [10, 0]
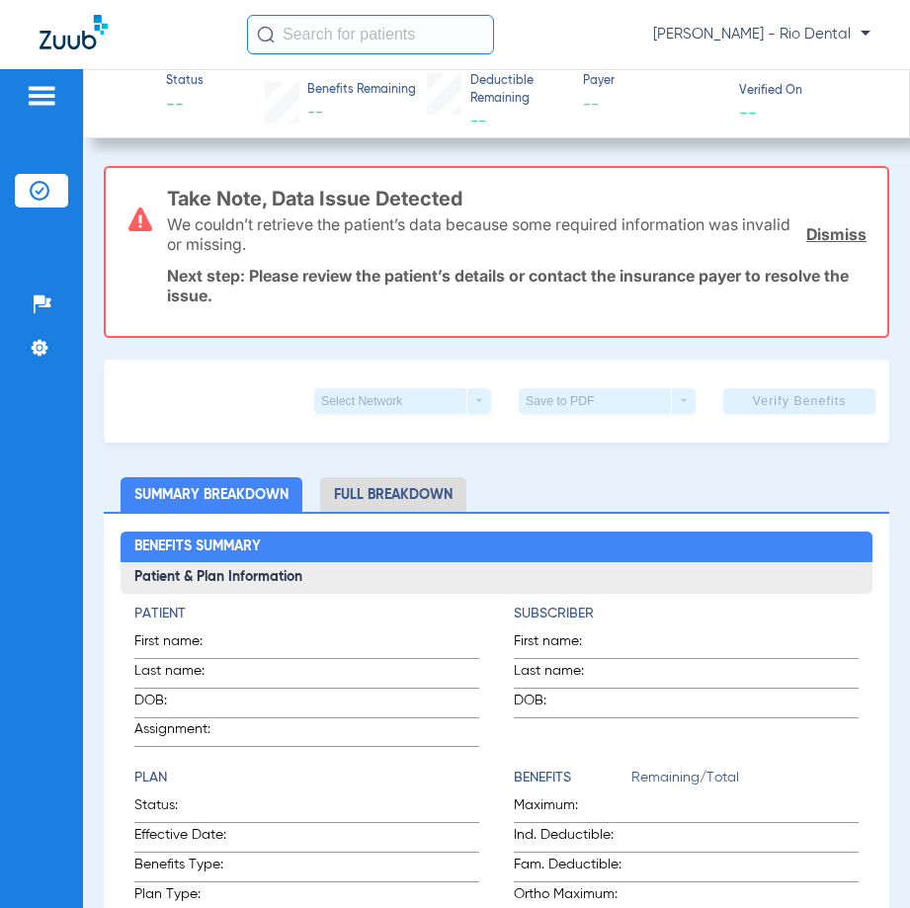
click at [389, 31] on input "text" at bounding box center [370, 35] width 247 height 40
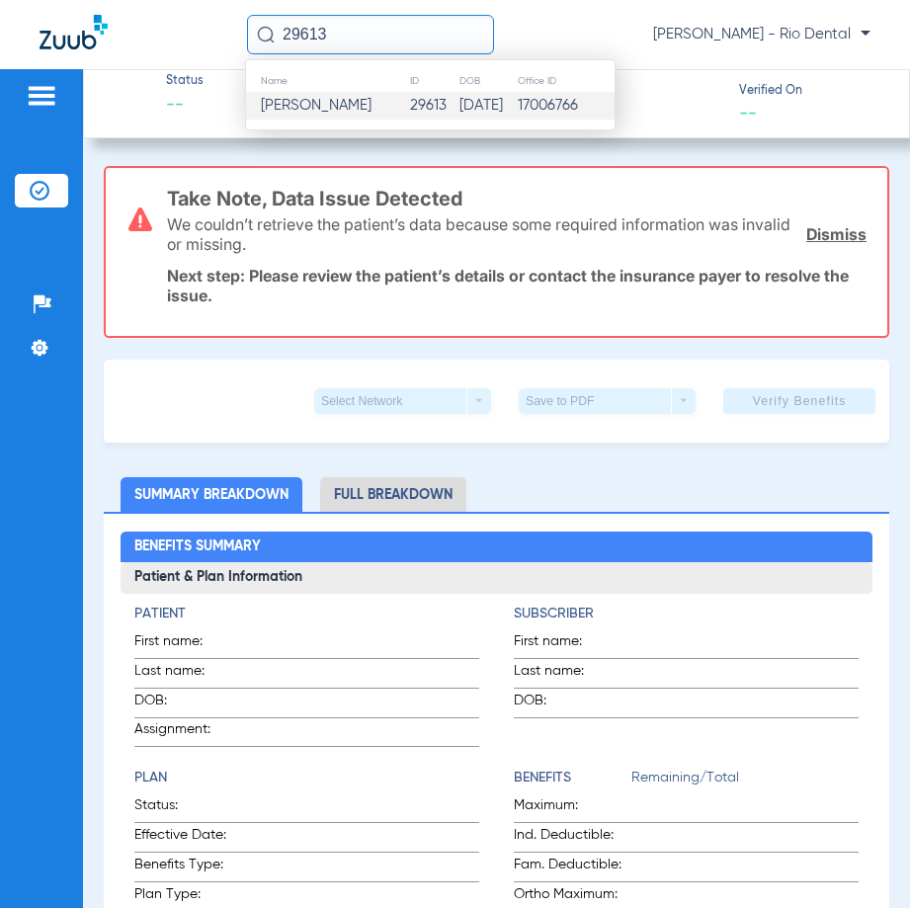
type input "29613"
click at [429, 116] on tr "[PERSON_NAME] 29613 [DATE] 17006766" at bounding box center [430, 106] width 369 height 28
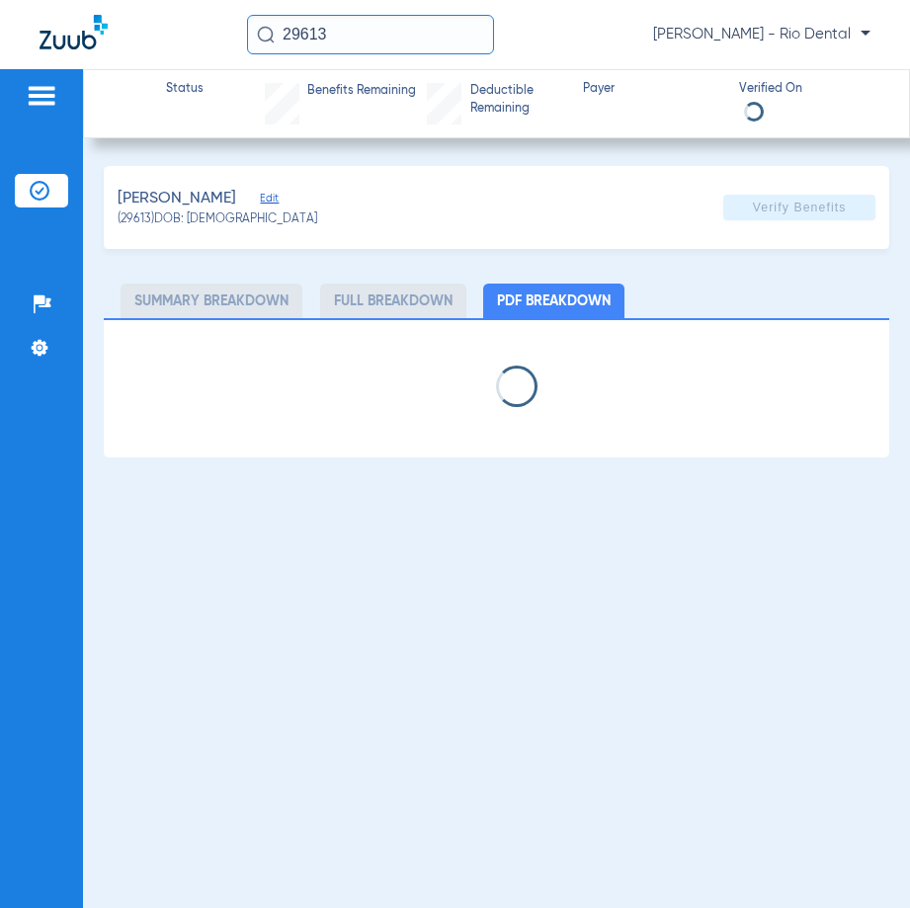
select select "page-width"
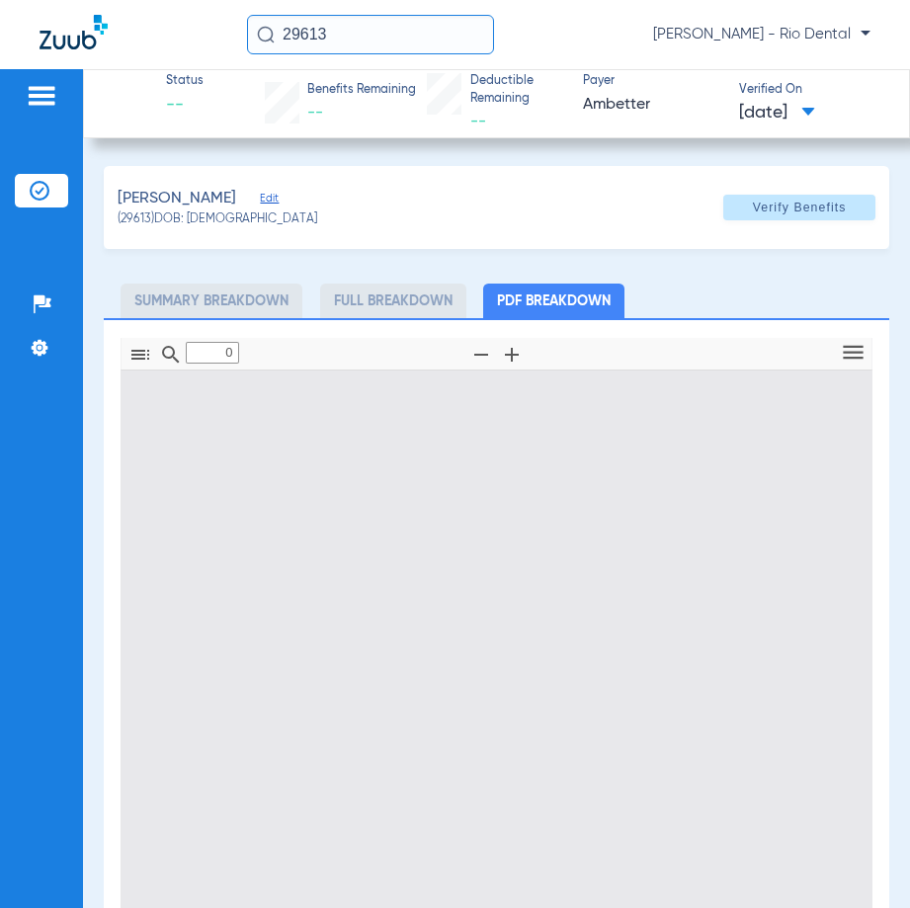
type input "1"
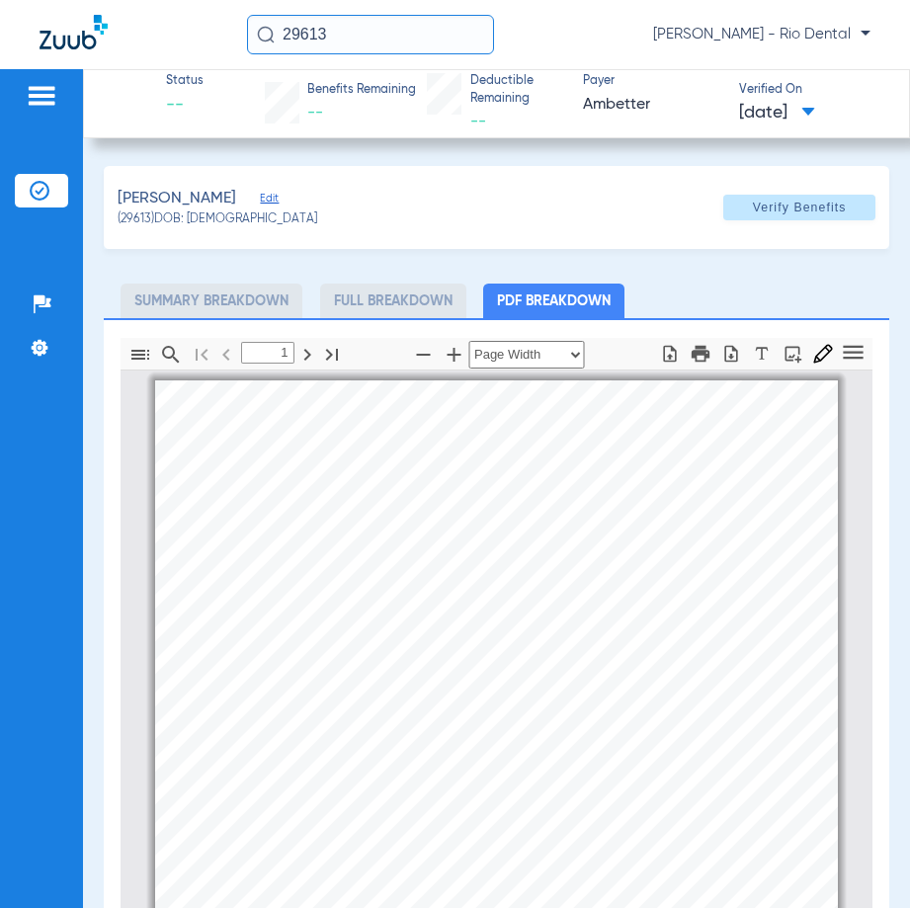
scroll to position [10, 0]
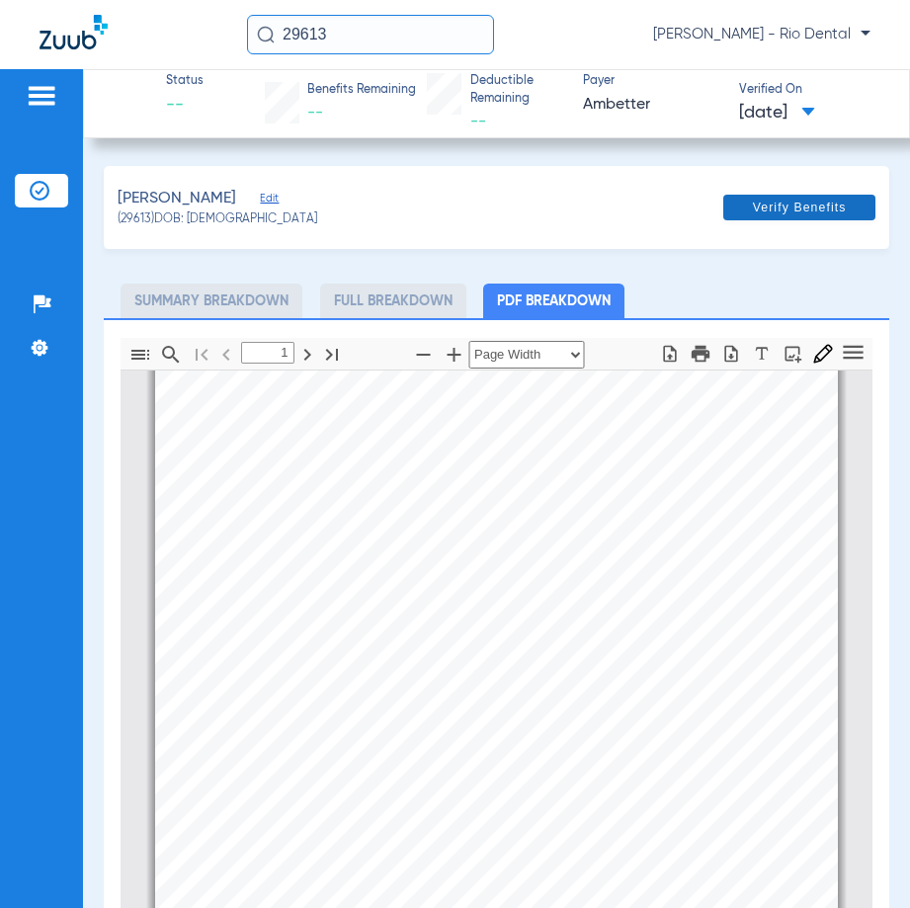
click at [762, 228] on span at bounding box center [799, 207] width 152 height 47
